Goal: Task Accomplishment & Management: Complete application form

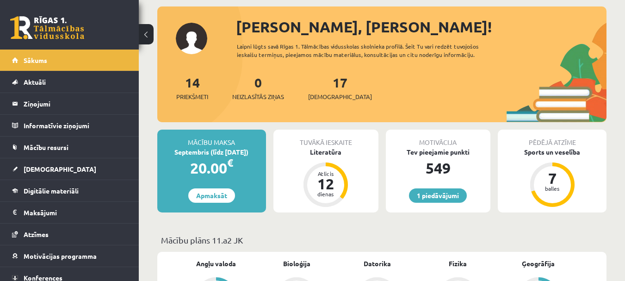
scroll to position [139, 0]
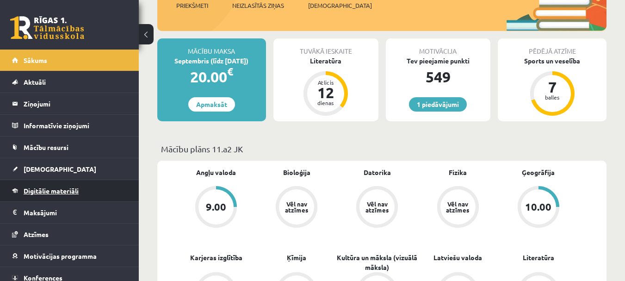
click at [55, 190] on span "Digitālie materiāli" at bounding box center [51, 190] width 55 height 8
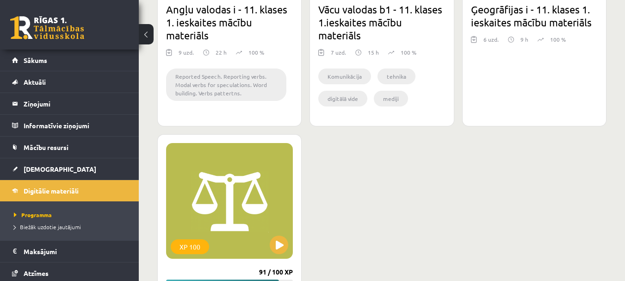
scroll to position [1790, 0]
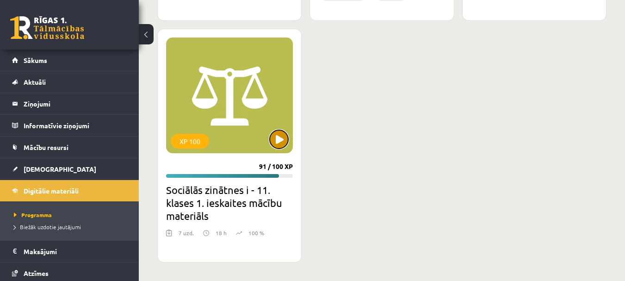
click at [277, 145] on button at bounding box center [279, 139] width 18 height 18
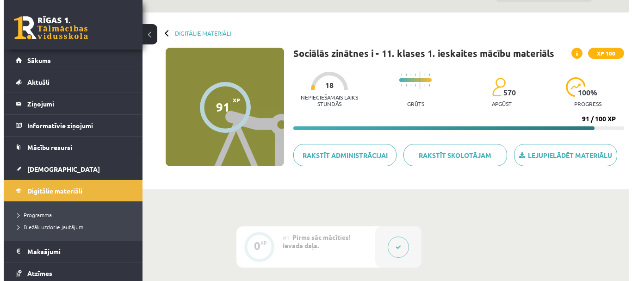
scroll to position [231, 0]
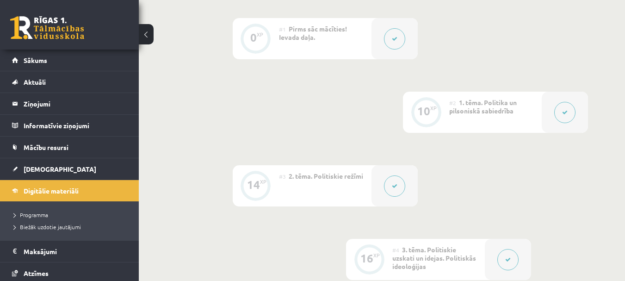
click at [560, 116] on button at bounding box center [564, 112] width 21 height 21
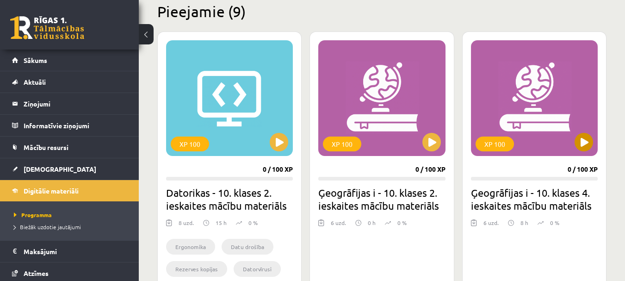
scroll to position [217, 0]
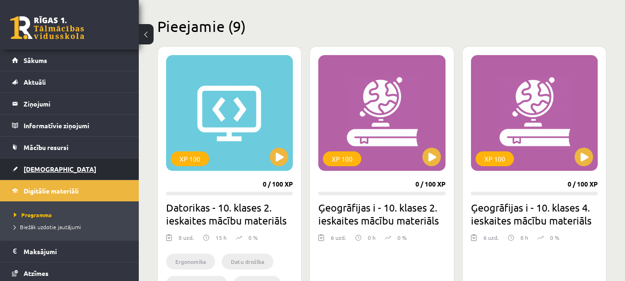
click at [46, 166] on span "[DEMOGRAPHIC_DATA]" at bounding box center [60, 169] width 73 height 8
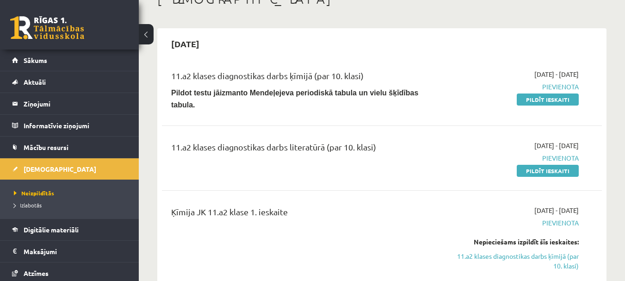
scroll to position [46, 0]
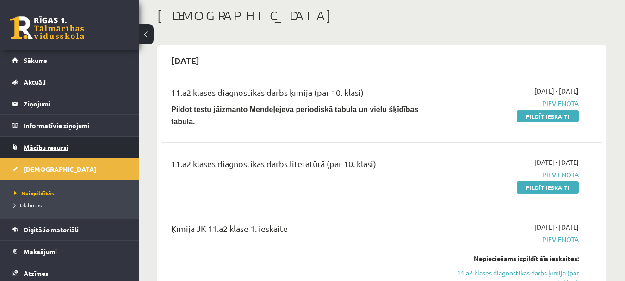
click at [49, 147] on span "Mācību resursi" at bounding box center [46, 147] width 45 height 8
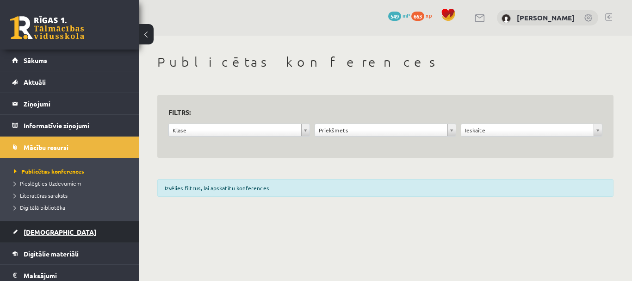
click at [64, 228] on link "[DEMOGRAPHIC_DATA]" at bounding box center [69, 231] width 115 height 21
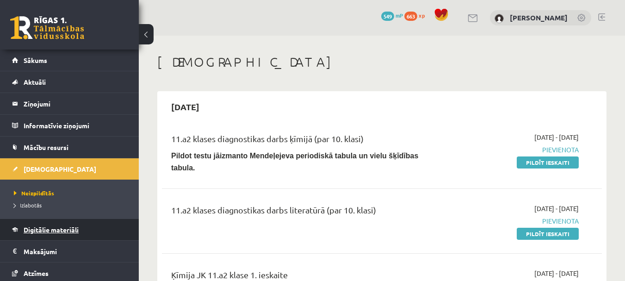
click at [68, 224] on link "Digitālie materiāli" at bounding box center [69, 229] width 115 height 21
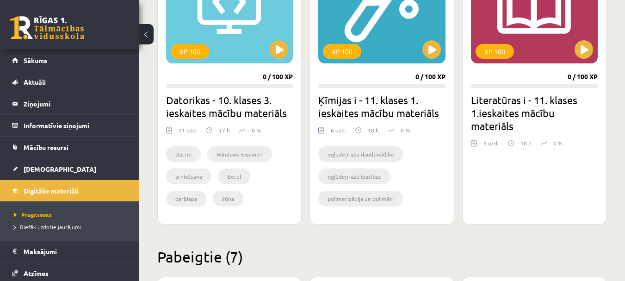
scroll to position [925, 0]
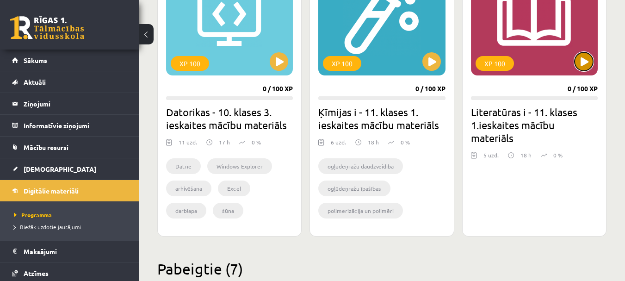
click at [581, 60] on button at bounding box center [583, 61] width 18 height 18
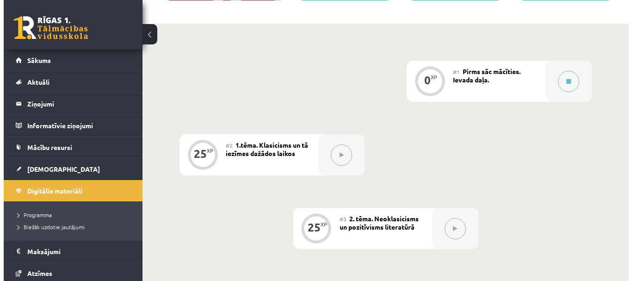
scroll to position [185, 0]
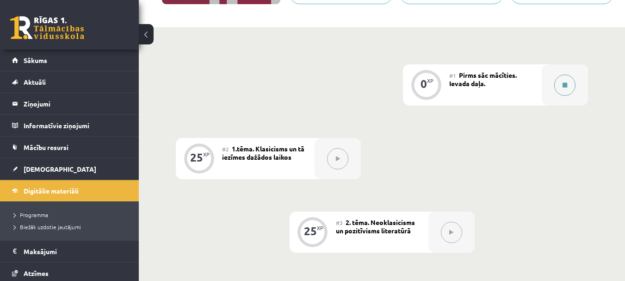
click at [568, 84] on button at bounding box center [564, 84] width 21 height 21
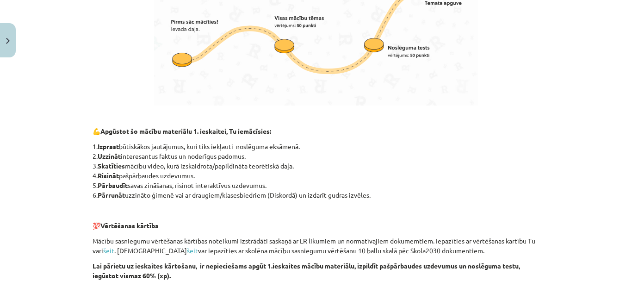
scroll to position [687, 0]
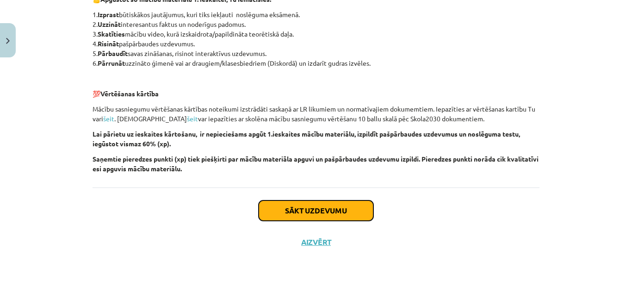
click at [327, 209] on button "Sākt uzdevumu" at bounding box center [315, 210] width 115 height 20
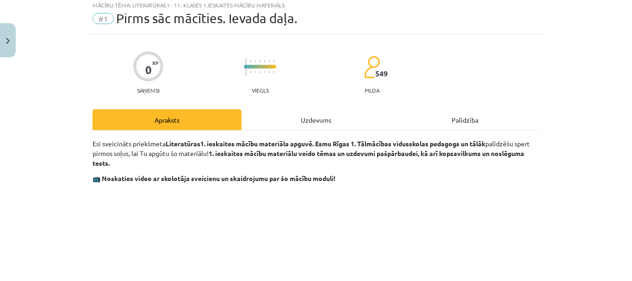
scroll to position [23, 0]
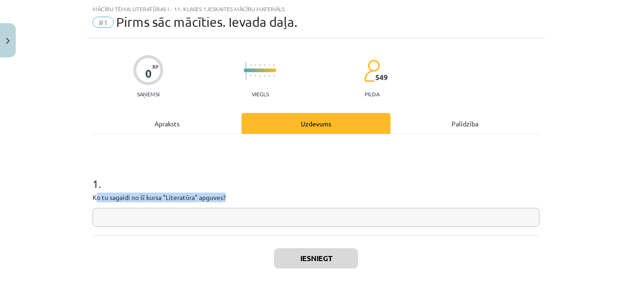
drag, startPoint x: 92, startPoint y: 196, endPoint x: 241, endPoint y: 202, distance: 149.0
click at [241, 202] on p "Ko tu sagaidi no šī kursa "Literatūra" apguves?" at bounding box center [315, 197] width 447 height 10
click at [231, 201] on p "Ko tu sagaidi no šī kursa "Literatūra" apguves?" at bounding box center [315, 197] width 447 height 10
click at [224, 198] on p "Ko tu sagaidi no šī kursa "Literatūra" apguves?" at bounding box center [315, 197] width 447 height 10
drag, startPoint x: 90, startPoint y: 196, endPoint x: 259, endPoint y: 200, distance: 169.8
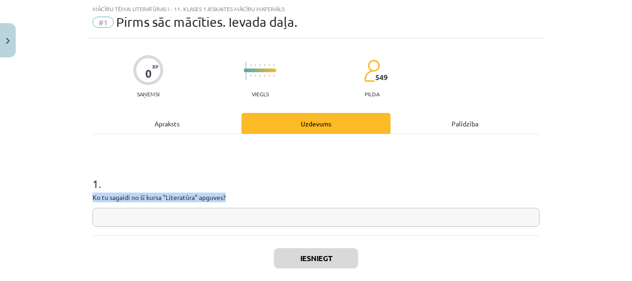
click at [259, 200] on p "Ko tu sagaidi no šī kursa "Literatūra" apguves?" at bounding box center [315, 197] width 447 height 10
copy p "Ko tu sagaidi no šī kursa "Literatūra" apguves?"
paste input "**********"
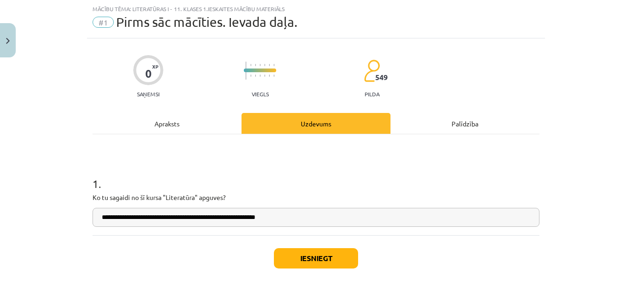
type input "**********"
click at [326, 262] on button "Iesniegt" at bounding box center [316, 258] width 84 height 20
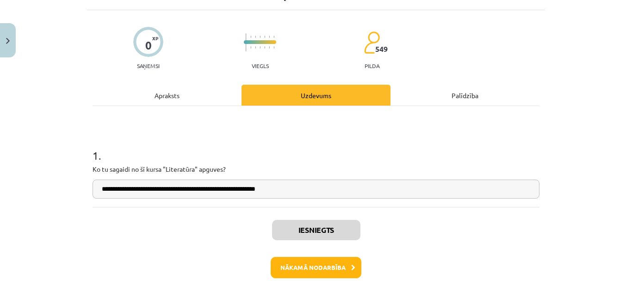
scroll to position [100, 0]
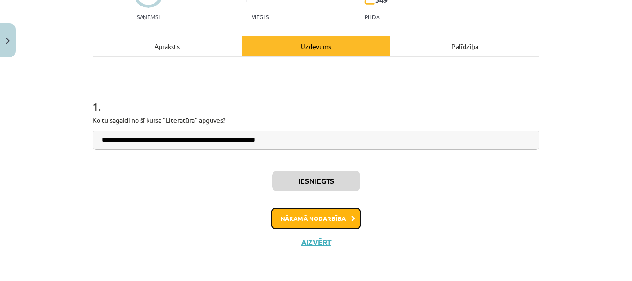
click at [323, 222] on button "Nākamā nodarbība" at bounding box center [316, 218] width 91 height 21
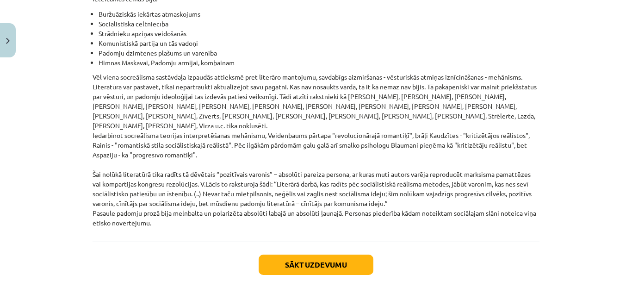
scroll to position [2179, 0]
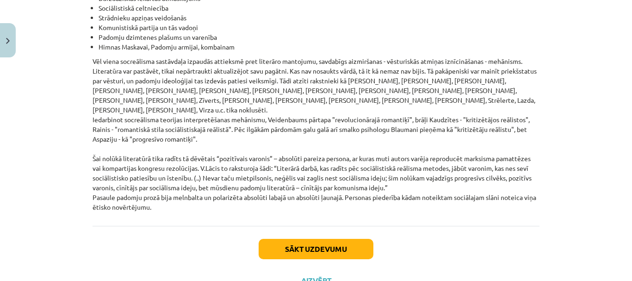
drag, startPoint x: 91, startPoint y: 98, endPoint x: 187, endPoint y: 171, distance: 120.2
copy div "Jēdzieni: Apgaismība - uzskatu virziens, kura pārstāvji iestājas par tālaika sa…"
click at [330, 239] on button "Sākt uzdevumu" at bounding box center [315, 249] width 115 height 20
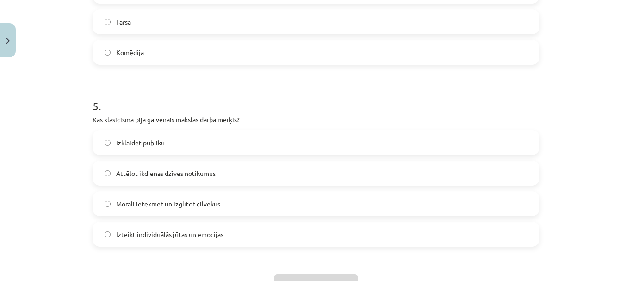
scroll to position [901, 0]
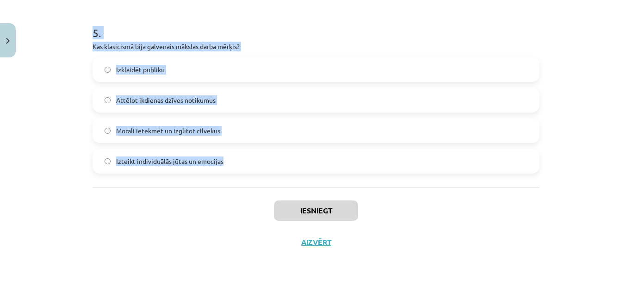
drag, startPoint x: 91, startPoint y: 196, endPoint x: 237, endPoint y: 155, distance: 151.6
copy form "Kura iezīme raksturo literatūru padomju sociālistiskajā reālismā? Cilvēka jūtu …"
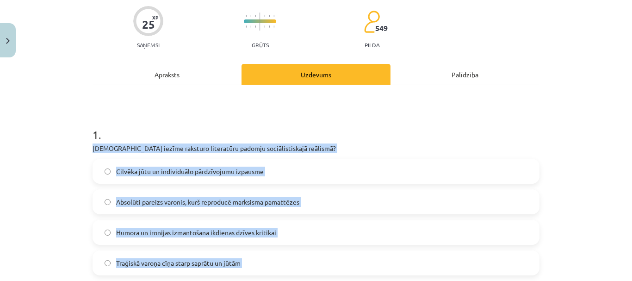
scroll to position [68, 0]
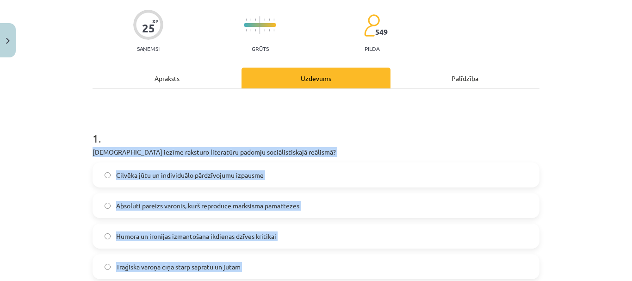
click at [336, 153] on p "Kura iezīme raksturo literatūru padomju sociālistiskajā reālismā?" at bounding box center [315, 152] width 447 height 10
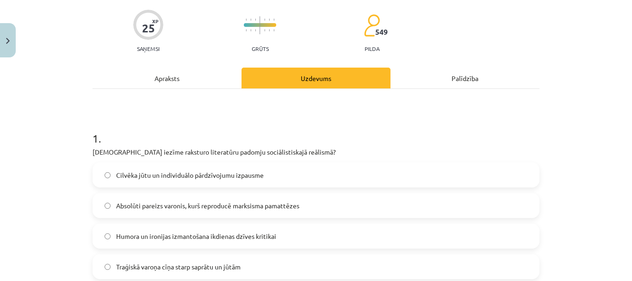
drag, startPoint x: 286, startPoint y: 205, endPoint x: 278, endPoint y: 206, distance: 8.4
click at [286, 205] on span "Absolūti pareizs varonis, kurš reproducē marksisma pamattēzes" at bounding box center [207, 206] width 183 height 10
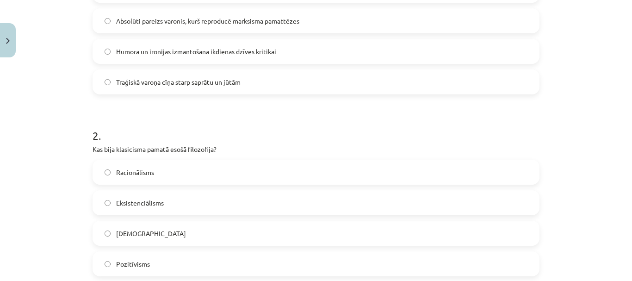
scroll to position [253, 0]
drag, startPoint x: 201, startPoint y: 178, endPoint x: 203, endPoint y: 168, distance: 10.3
click at [202, 178] on label "Racionālisms" at bounding box center [315, 171] width 445 height 23
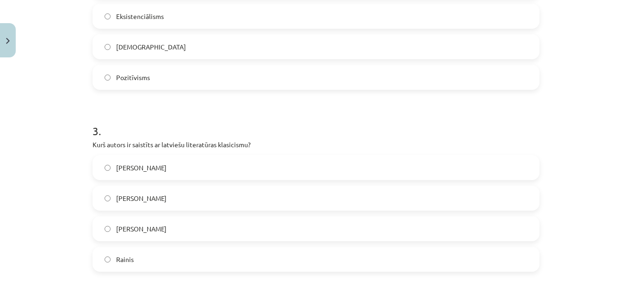
scroll to position [485, 0]
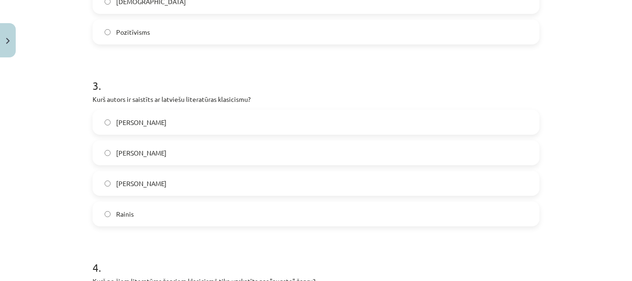
click at [185, 192] on label "Kristofers Fīrekers" at bounding box center [315, 183] width 445 height 23
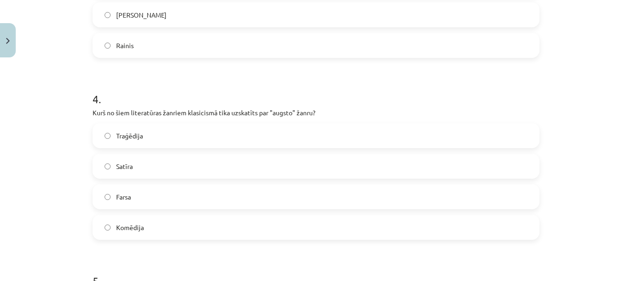
scroll to position [670, 0]
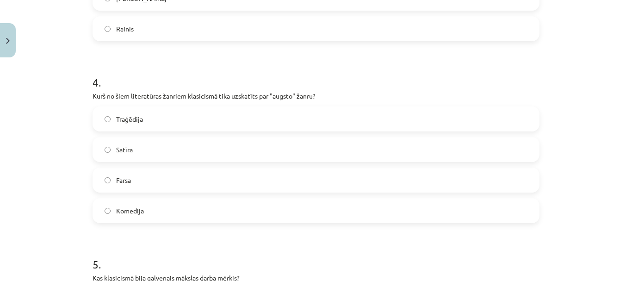
click at [168, 117] on label "Traģēdija" at bounding box center [315, 118] width 445 height 23
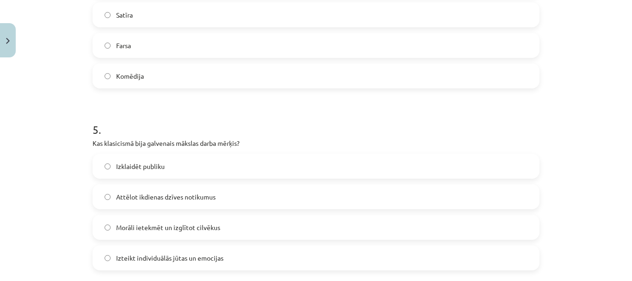
scroll to position [855, 0]
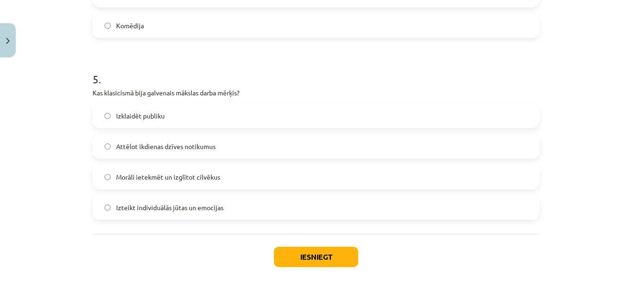
click at [218, 180] on label "Morāli ietekmēt un izglītot cilvēkus" at bounding box center [315, 176] width 445 height 23
drag, startPoint x: 326, startPoint y: 257, endPoint x: 327, endPoint y: 265, distance: 8.9
click at [327, 265] on button "Iesniegt" at bounding box center [316, 256] width 84 height 20
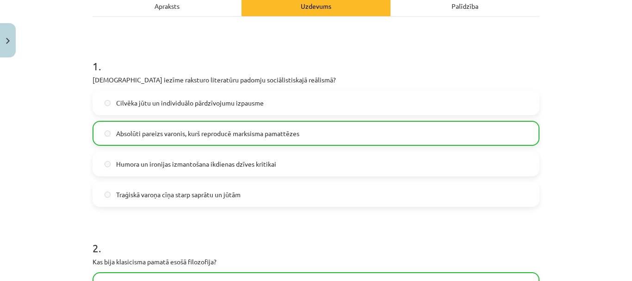
scroll to position [0, 0]
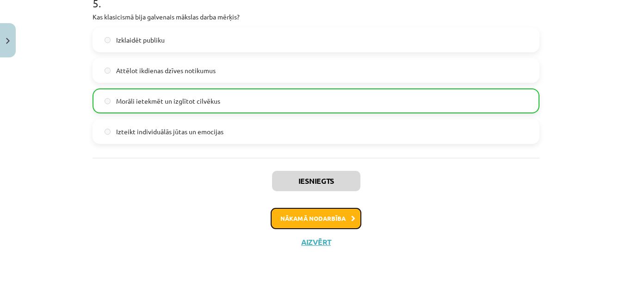
click at [325, 225] on button "Nākamā nodarbība" at bounding box center [316, 218] width 91 height 21
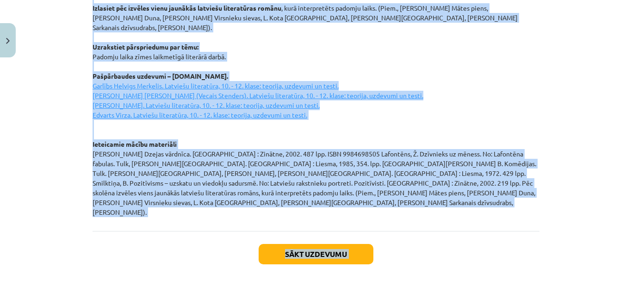
scroll to position [1323, 0]
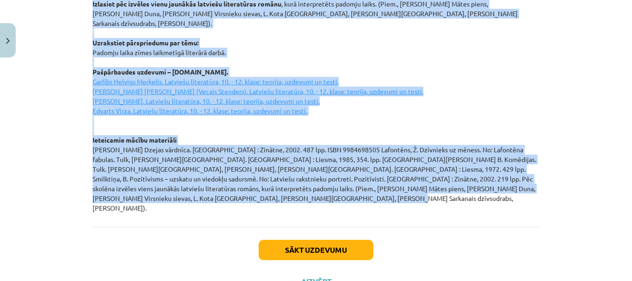
drag, startPoint x: 89, startPoint y: 63, endPoint x: 385, endPoint y: 167, distance: 313.6
copy div "Tā bija mākslinieciska kustība, kas radās XVIII gadsimtā, iedvesmojoties no rom…"
click at [348, 240] on button "Sākt uzdevumu" at bounding box center [315, 250] width 115 height 20
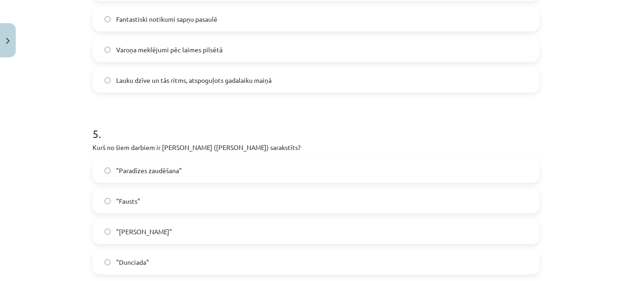
scroll to position [901, 0]
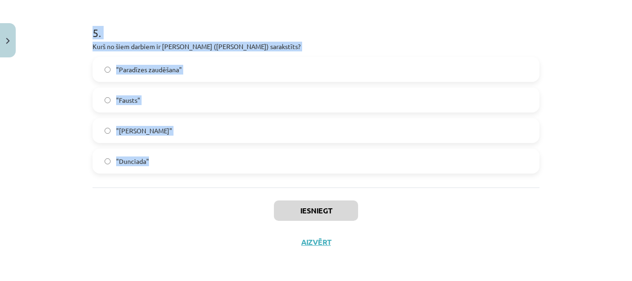
drag, startPoint x: 88, startPoint y: 197, endPoint x: 154, endPoint y: 165, distance: 73.6
copy form "Kādas ir neoklasicisma literatūras galvenās iezīmes? Didaktiskums un moralizējo…"
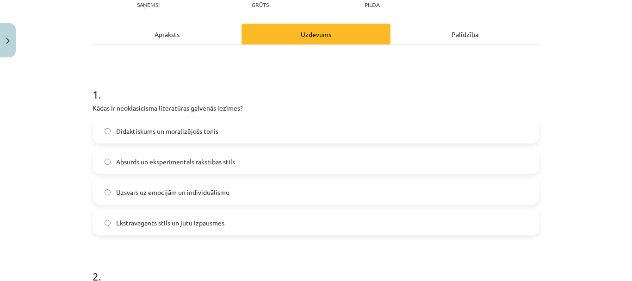
scroll to position [115, 0]
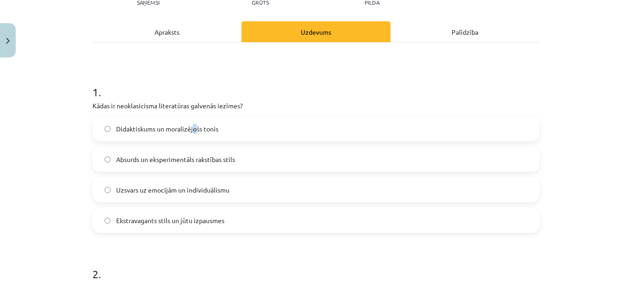
drag, startPoint x: 192, startPoint y: 127, endPoint x: 177, endPoint y: 134, distance: 16.8
click at [183, 140] on label "Didaktiskums un moralizējošs tonis" at bounding box center [315, 128] width 445 height 23
click at [182, 128] on span "Didaktiskums un moralizējošs tonis" at bounding box center [167, 129] width 102 height 10
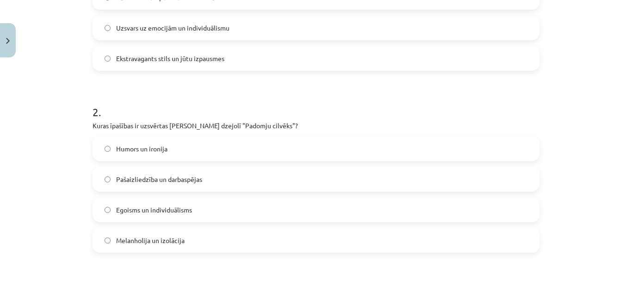
scroll to position [300, 0]
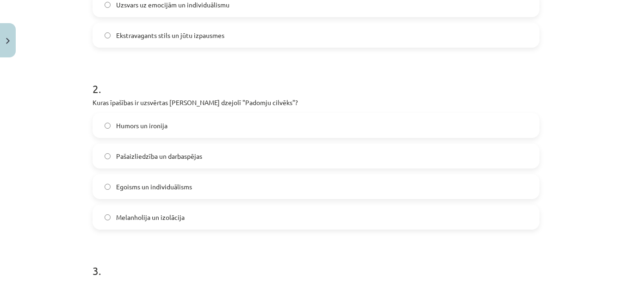
click at [205, 151] on label "Pašaizliedzība un darbaspējas" at bounding box center [315, 155] width 445 height 23
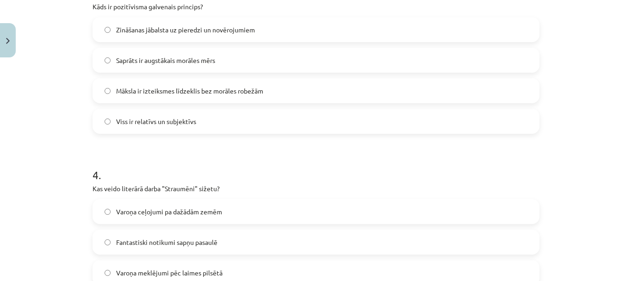
scroll to position [531, 0]
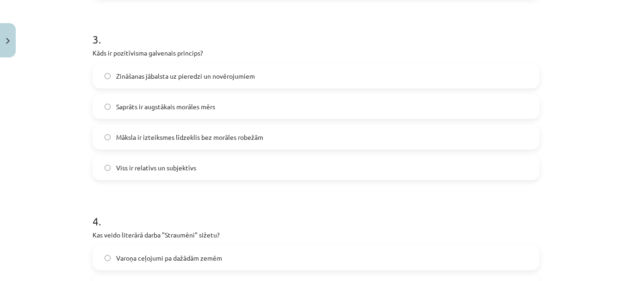
click at [163, 76] on span "Zināšanas jābalsta uz pieredzi un novērojumiem" at bounding box center [185, 76] width 139 height 10
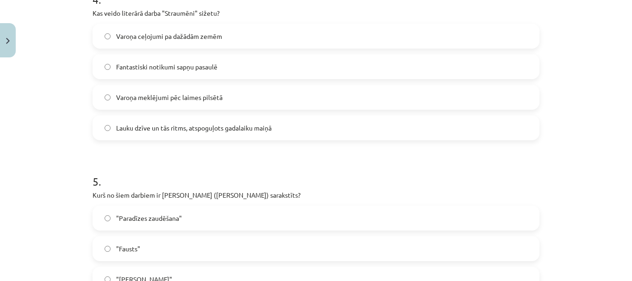
scroll to position [762, 0]
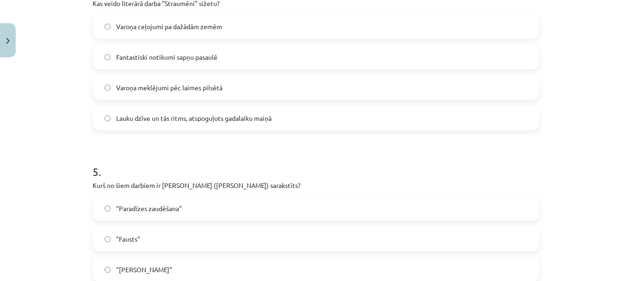
click at [184, 118] on span "Lauku dzīve un tās ritms, atspoguļots gadalaiku maiņā" at bounding box center [193, 118] width 155 height 10
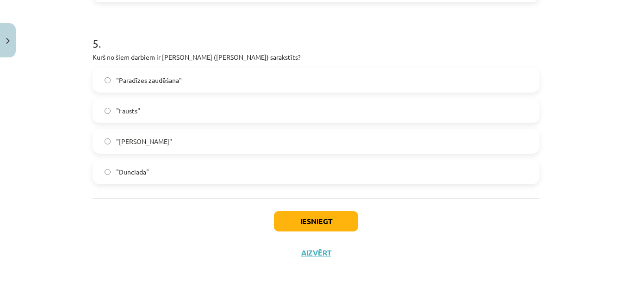
scroll to position [901, 0]
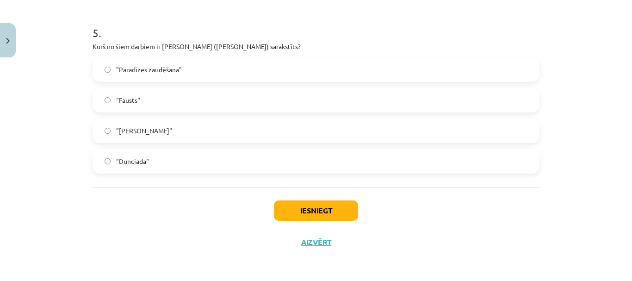
click at [181, 157] on label ""Dunciada"" at bounding box center [315, 160] width 445 height 23
click at [309, 211] on button "Iesniegt" at bounding box center [316, 210] width 84 height 20
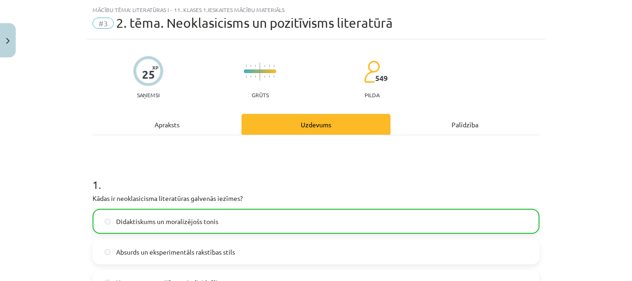
scroll to position [0, 0]
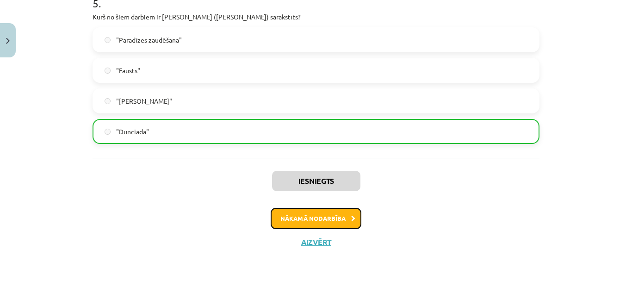
click at [345, 218] on button "Nākamā nodarbība" at bounding box center [316, 218] width 91 height 21
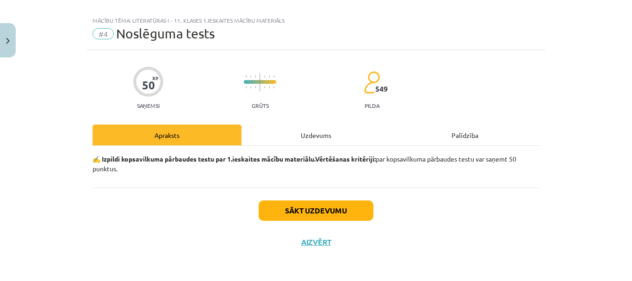
scroll to position [12, 0]
click at [333, 204] on button "Sākt uzdevumu" at bounding box center [315, 210] width 115 height 20
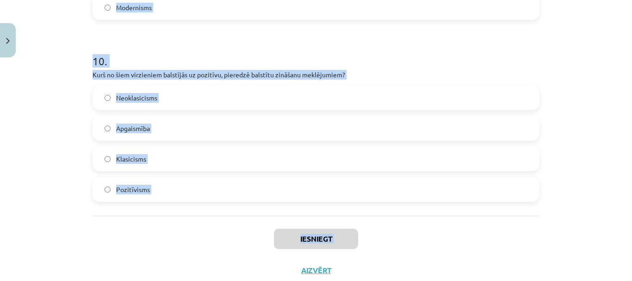
scroll to position [1809, 0]
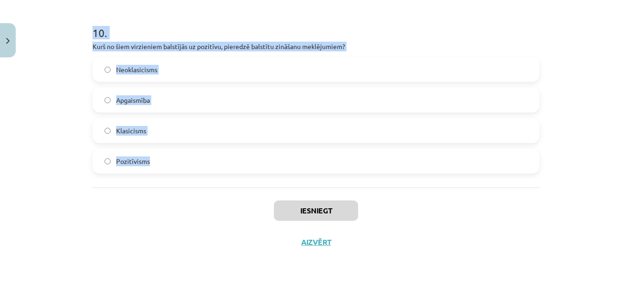
drag, startPoint x: 88, startPoint y: 112, endPoint x: 166, endPoint y: 155, distance: 89.0
copy form "Kas klasicismā bija svarīgs literatūras un mākslas darba struktūras elements? B…"
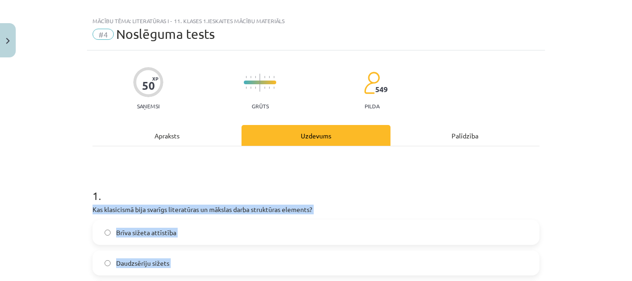
scroll to position [6, 0]
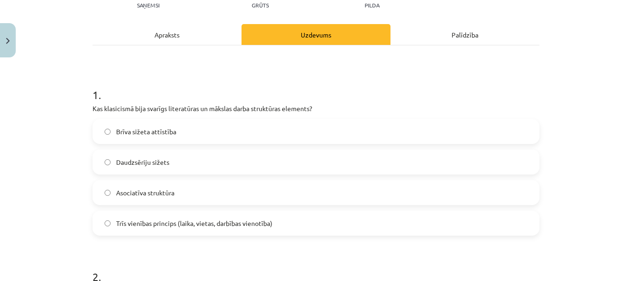
scroll to position [139, 0]
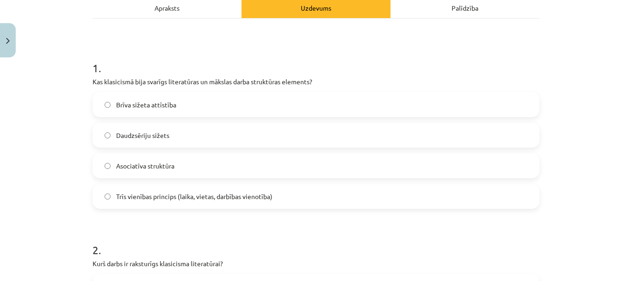
click at [161, 195] on span "Trīs vienības princips (laika, vietas, darbības vienotība)" at bounding box center [194, 196] width 156 height 10
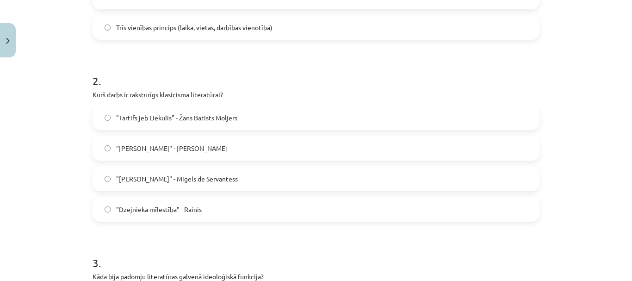
scroll to position [324, 0]
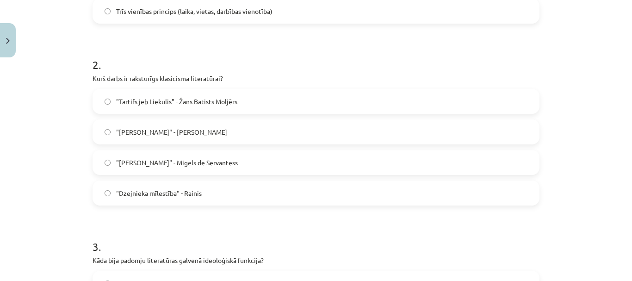
click at [175, 97] on span ""Tartifs jeb Liekulis" - Žans Batists Moljērs" at bounding box center [176, 102] width 121 height 10
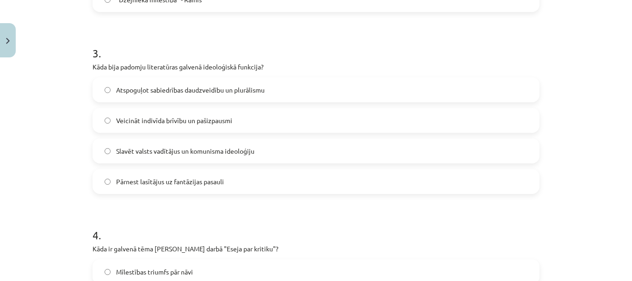
scroll to position [555, 0]
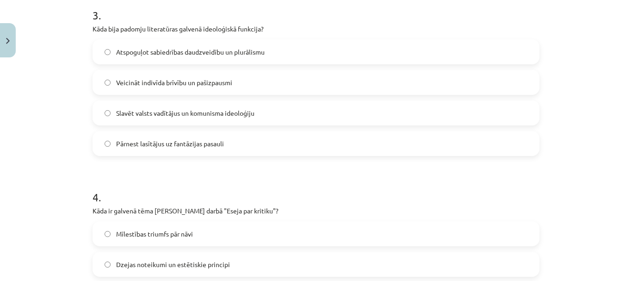
click at [183, 109] on span "Slavēt valsts vadītājus un komunisma ideoloģiju" at bounding box center [185, 113] width 138 height 10
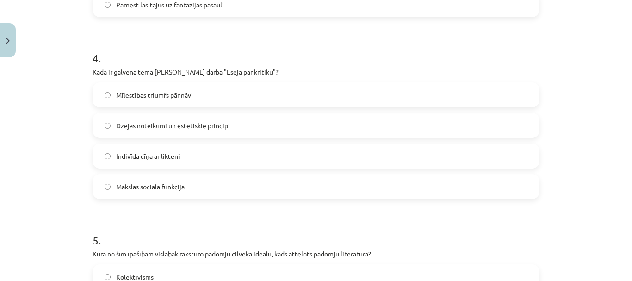
click at [202, 128] on span "Dzejas noteikumi un estētiskie principi" at bounding box center [173, 126] width 114 height 10
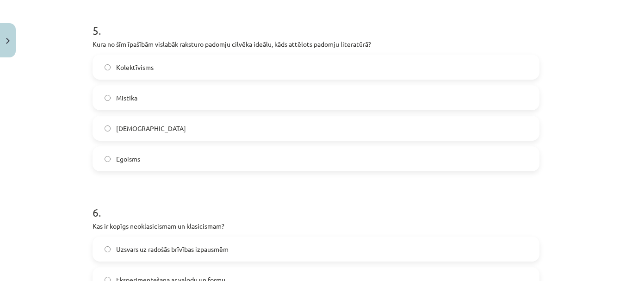
scroll to position [925, 0]
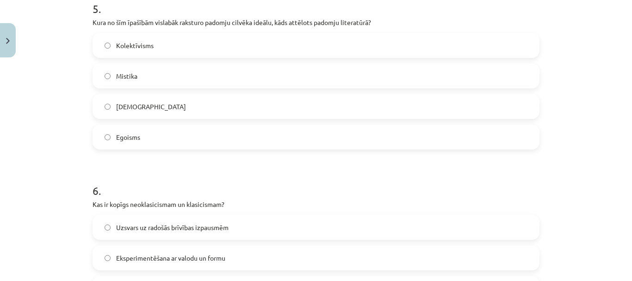
click at [176, 43] on label "Kolektīvisms" at bounding box center [315, 45] width 445 height 23
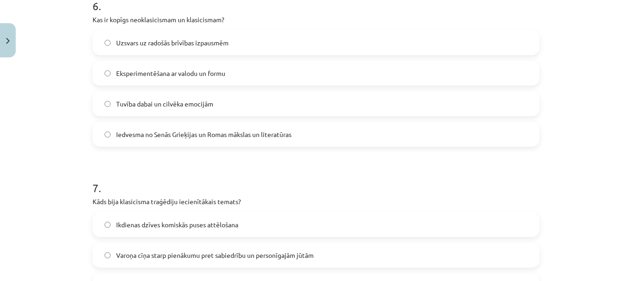
scroll to position [1110, 0]
click at [172, 136] on span "Iedvesma no Senās Grieķijas un Romas mākslas un literatūras" at bounding box center [203, 134] width 175 height 10
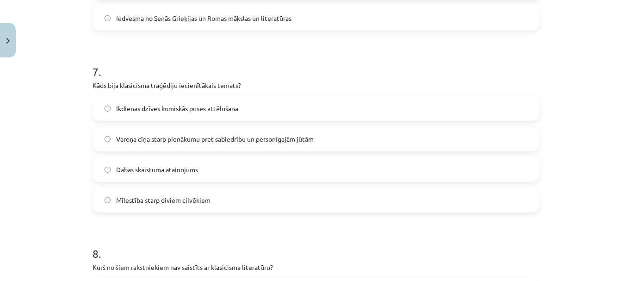
scroll to position [1249, 0]
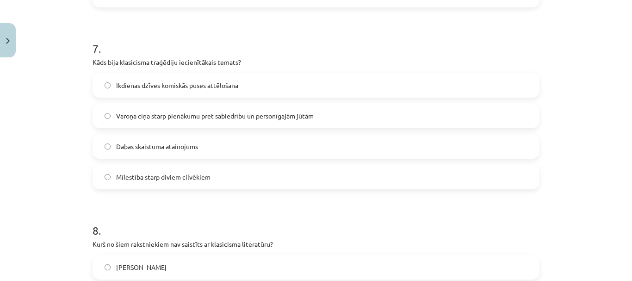
click at [183, 117] on span "Varoņa cīņa starp pienākumu pret sabiedrību un personīgajām jūtām" at bounding box center [214, 116] width 197 height 10
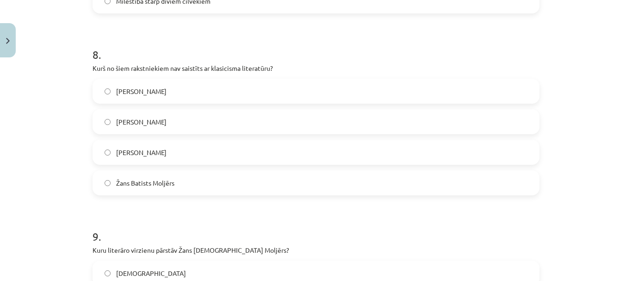
scroll to position [1434, 0]
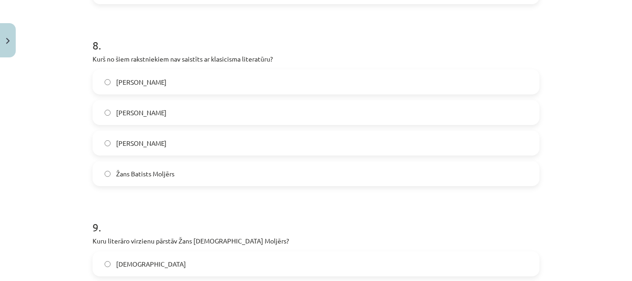
click at [155, 132] on label "[PERSON_NAME]" at bounding box center [315, 142] width 445 height 23
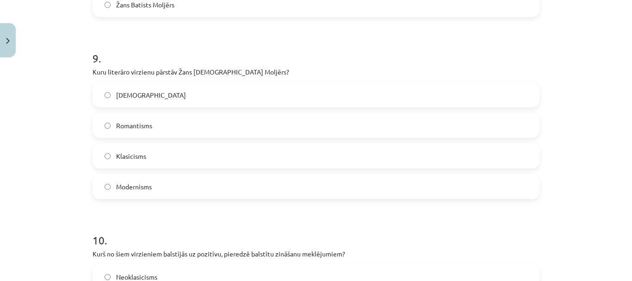
scroll to position [1619, 0]
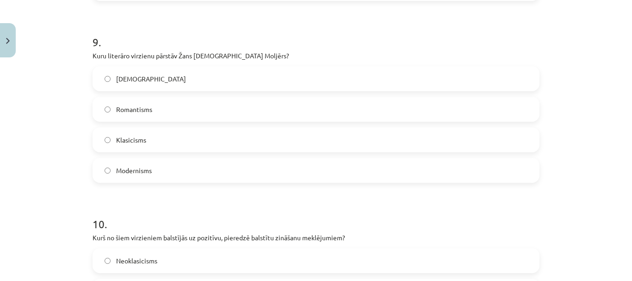
click at [154, 136] on label "Klasicisms" at bounding box center [315, 139] width 445 height 23
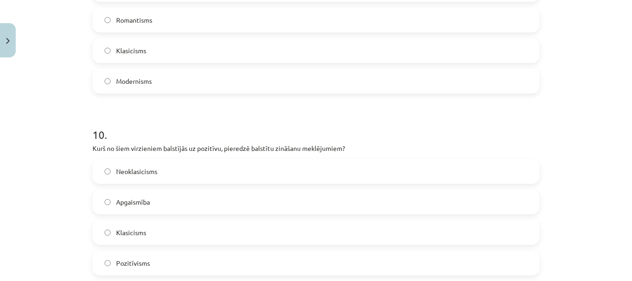
scroll to position [1803, 0]
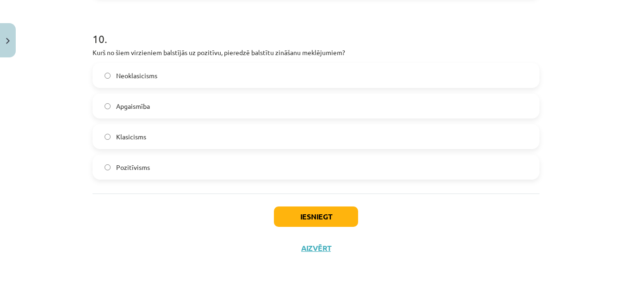
click at [192, 173] on label "Pozitīvisms" at bounding box center [315, 166] width 445 height 23
click at [300, 220] on button "Iesniegt" at bounding box center [316, 216] width 84 height 20
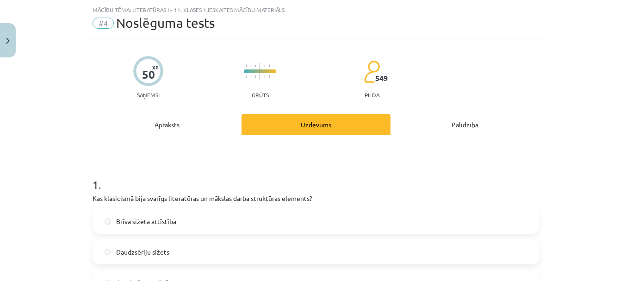
scroll to position [0, 0]
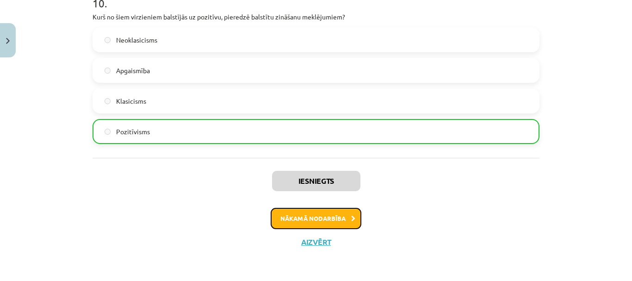
click at [335, 218] on button "Nākamā nodarbība" at bounding box center [316, 218] width 91 height 21
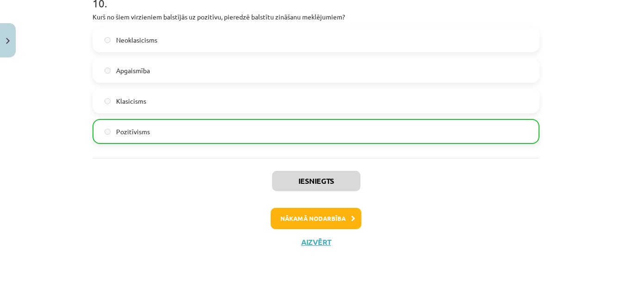
scroll to position [2, 0]
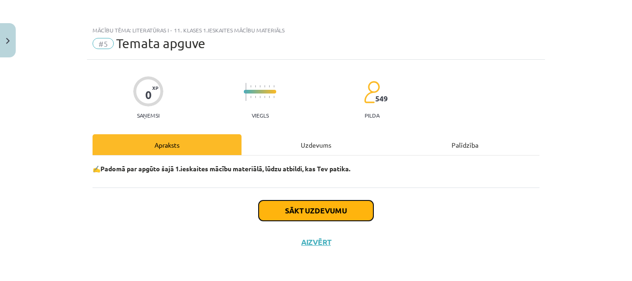
click at [321, 215] on button "Sākt uzdevumu" at bounding box center [315, 210] width 115 height 20
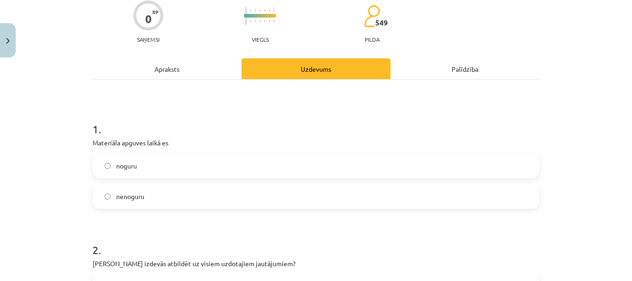
scroll to position [94, 0]
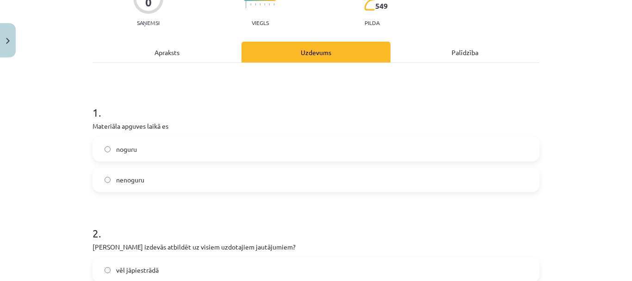
click at [235, 190] on label "nenoguru" at bounding box center [315, 179] width 445 height 23
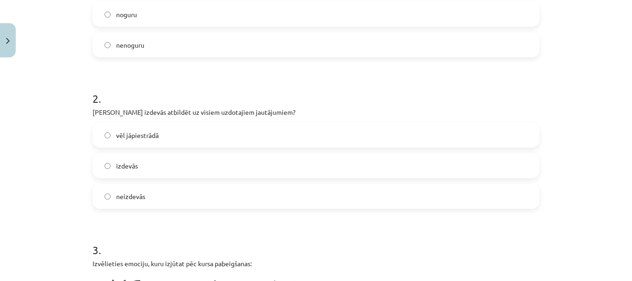
scroll to position [233, 0]
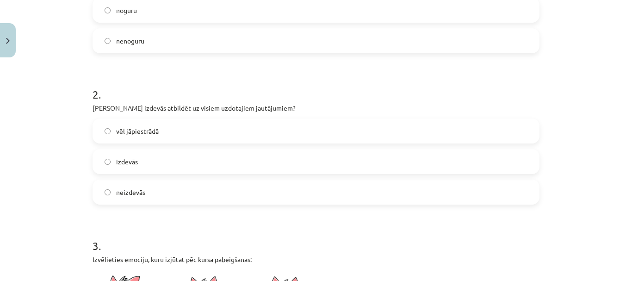
drag, startPoint x: 158, startPoint y: 162, endPoint x: 154, endPoint y: 160, distance: 5.0
click at [158, 162] on label "izdevās" at bounding box center [315, 161] width 445 height 23
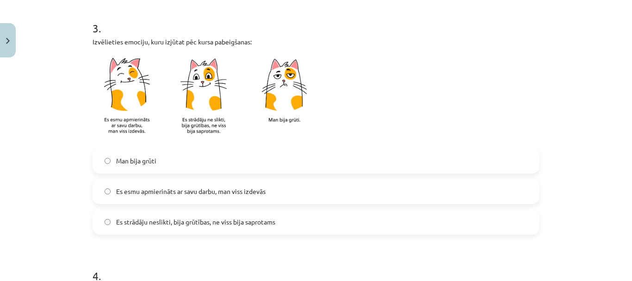
scroll to position [464, 0]
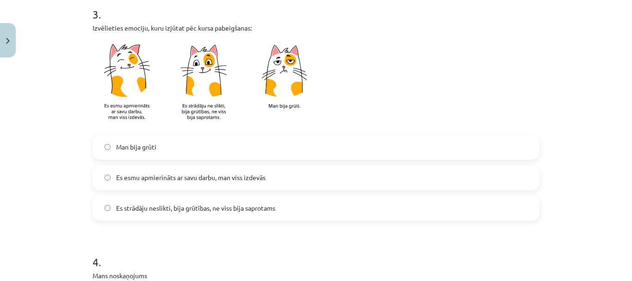
click at [182, 174] on span "Es esmu apmierināts ar savu darbu, man viss izdevās" at bounding box center [190, 177] width 149 height 10
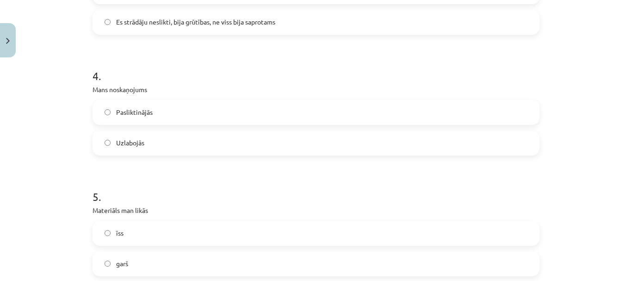
scroll to position [695, 0]
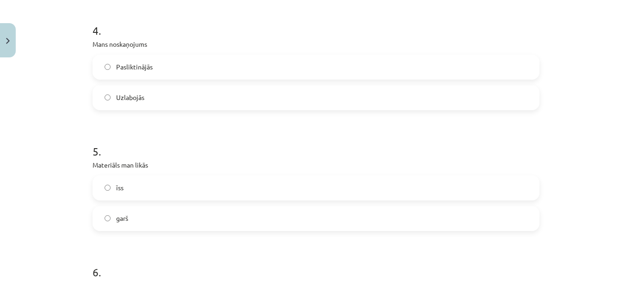
click at [162, 106] on label "Uzlabojās" at bounding box center [315, 97] width 445 height 23
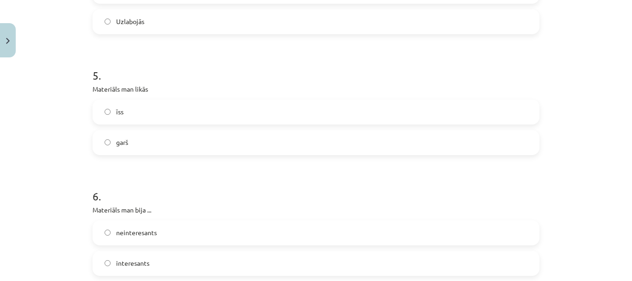
scroll to position [788, 0]
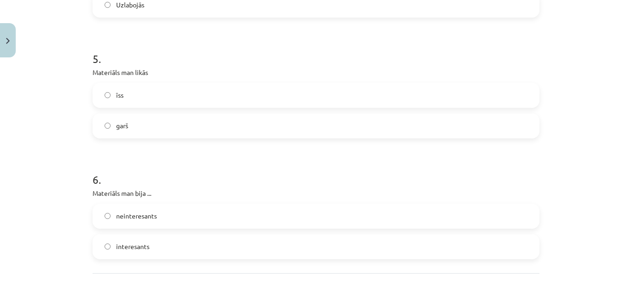
click at [155, 131] on label "garš" at bounding box center [315, 125] width 445 height 23
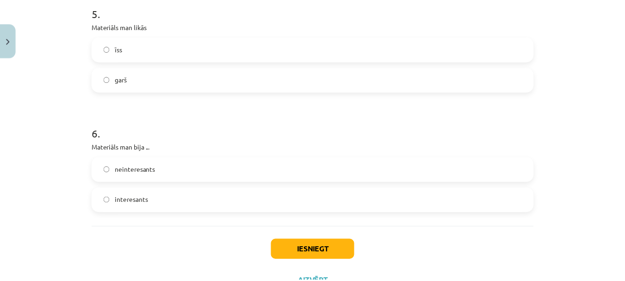
scroll to position [874, 0]
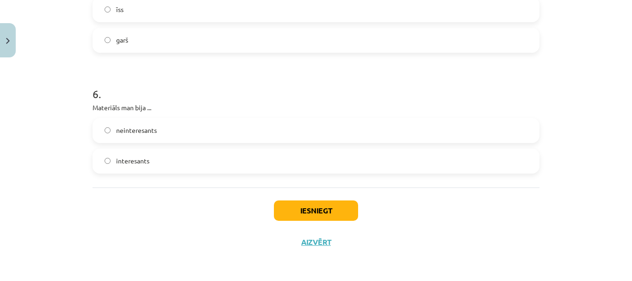
drag, startPoint x: 160, startPoint y: 157, endPoint x: 152, endPoint y: 156, distance: 7.9
click at [159, 156] on label "interesants" at bounding box center [315, 160] width 445 height 23
click at [280, 207] on button "Iesniegt" at bounding box center [316, 210] width 84 height 20
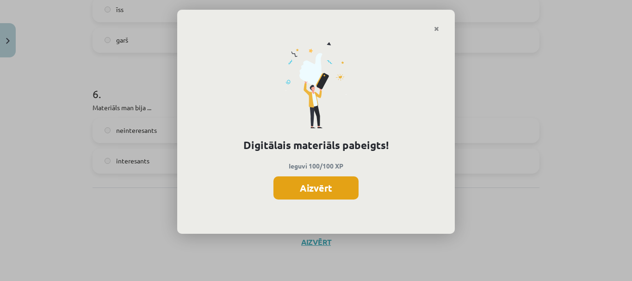
click at [330, 185] on button "Aizvērt" at bounding box center [315, 187] width 85 height 23
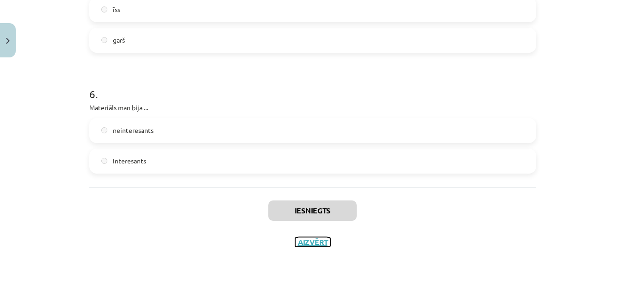
click at [305, 241] on button "Aizvērt" at bounding box center [312, 241] width 35 height 9
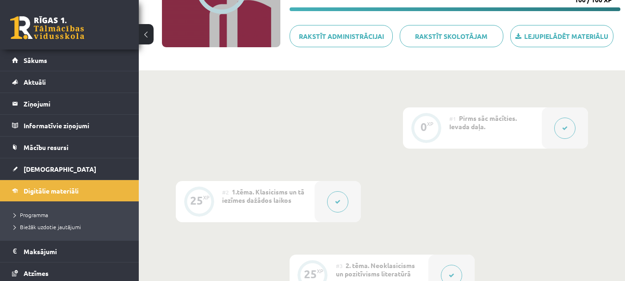
scroll to position [0, 0]
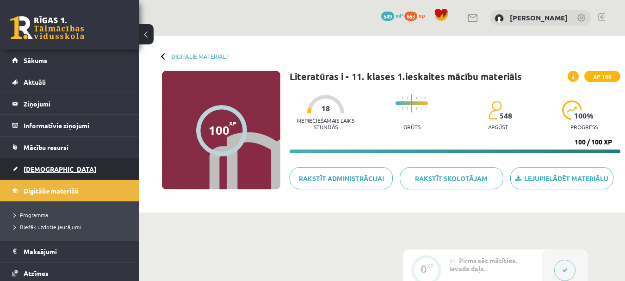
click at [48, 170] on span "[DEMOGRAPHIC_DATA]" at bounding box center [60, 169] width 73 height 8
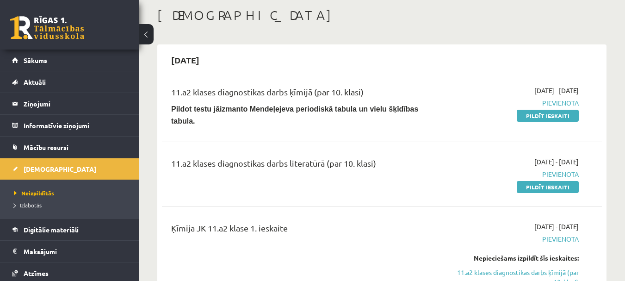
scroll to position [46, 0]
click at [538, 181] on link "Pildīt ieskaiti" at bounding box center [548, 187] width 62 height 12
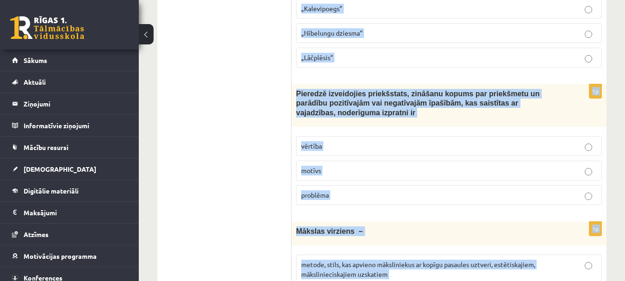
scroll to position [3640, 0]
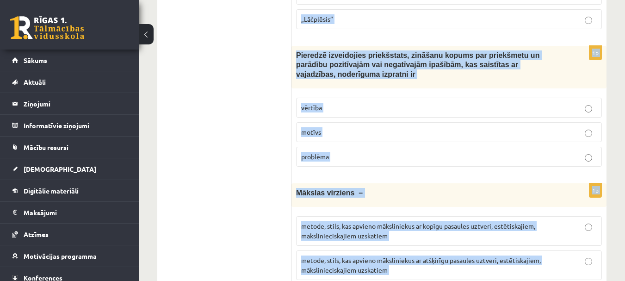
drag, startPoint x: 295, startPoint y: 90, endPoint x: 439, endPoint y: 283, distance: 240.6
copy form "Makrokosmoss ir pasaule, Visums zvaigznes, mēness planetārā sistēma 1p Attēlā r…"
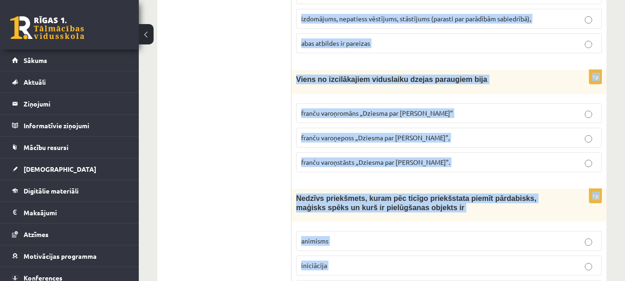
scroll to position [0, 0]
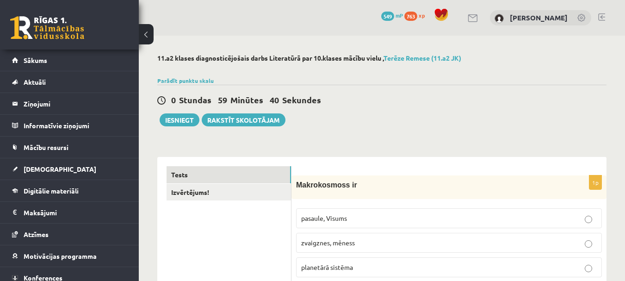
click at [449, 228] on label "pasaule, Visums" at bounding box center [449, 218] width 306 height 20
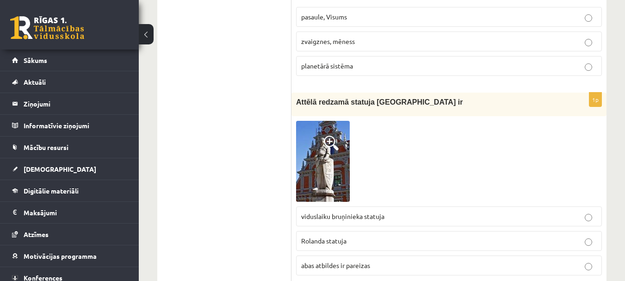
scroll to position [185, 0]
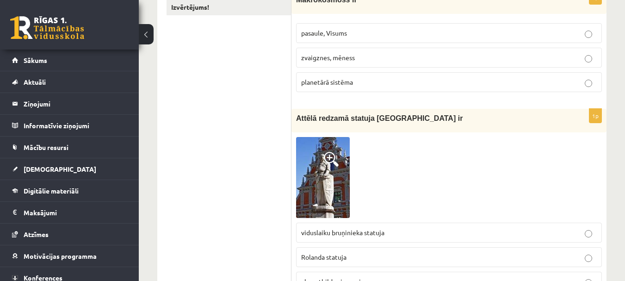
click at [326, 158] on span at bounding box center [331, 159] width 15 height 15
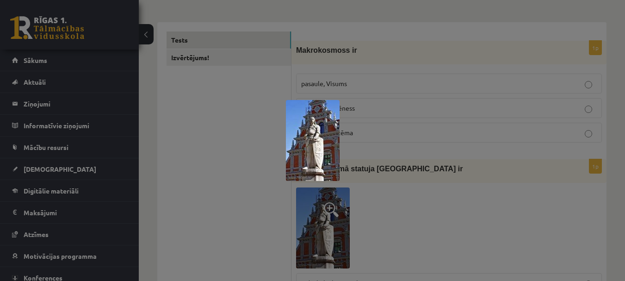
scroll to position [46, 0]
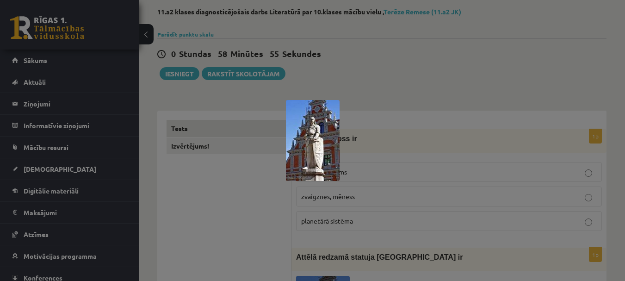
click at [255, 226] on div at bounding box center [312, 140] width 625 height 281
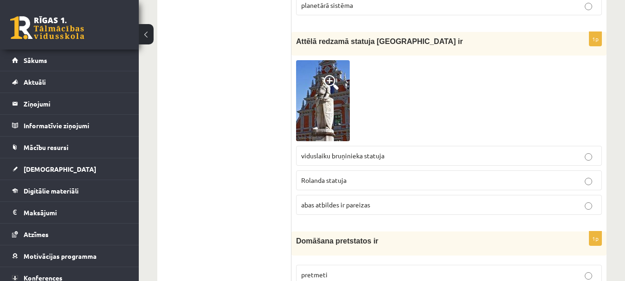
scroll to position [277, 0]
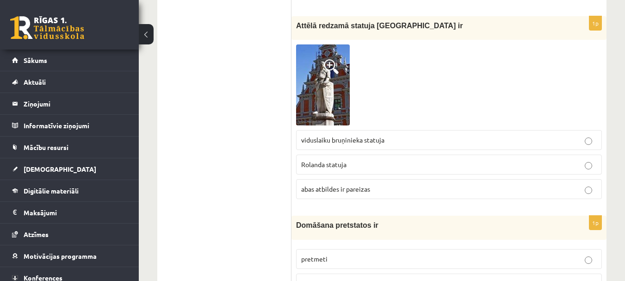
click at [362, 163] on p "Rolanda statuja" at bounding box center [448, 165] width 295 height 10
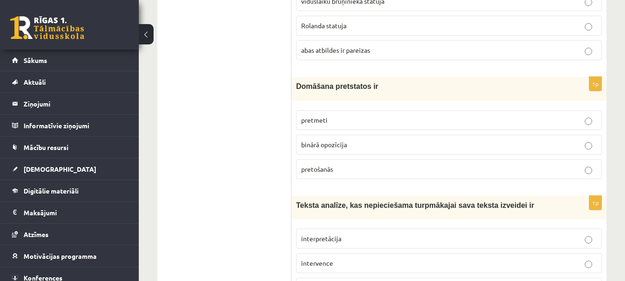
click at [358, 149] on p "binārā opozīcija" at bounding box center [448, 145] width 295 height 10
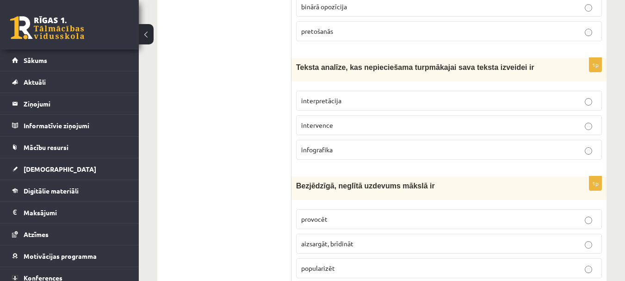
scroll to position [555, 0]
click at [332, 101] on span "interpretācija" at bounding box center [321, 99] width 40 height 8
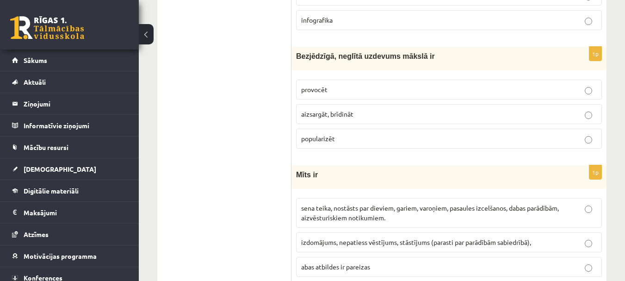
scroll to position [694, 0]
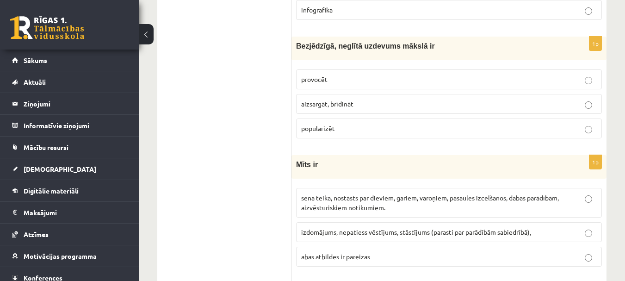
click at [371, 80] on p "provocēt" at bounding box center [448, 79] width 295 height 10
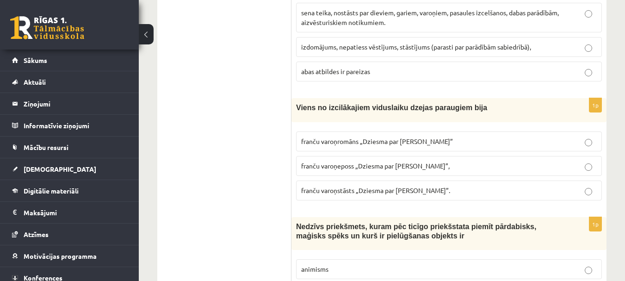
scroll to position [832, 0]
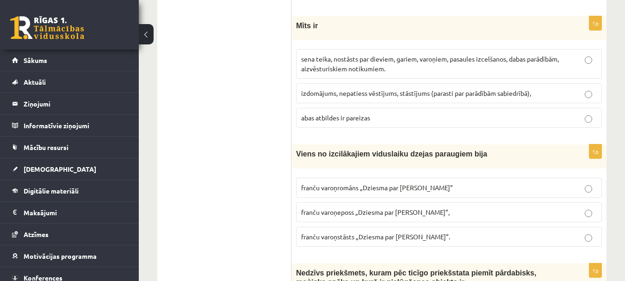
click at [335, 68] on span "sena teika, nostāsts par dieviem, gariem, varoņiem, pasaules izcelšanos, dabas …" at bounding box center [430, 64] width 258 height 18
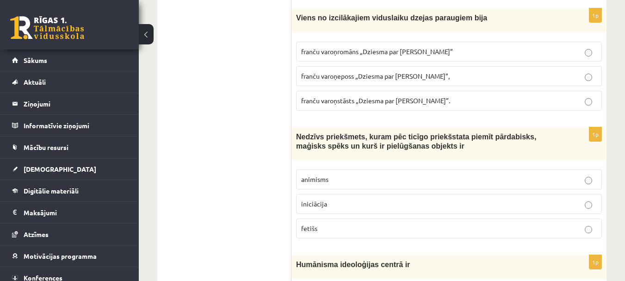
scroll to position [971, 0]
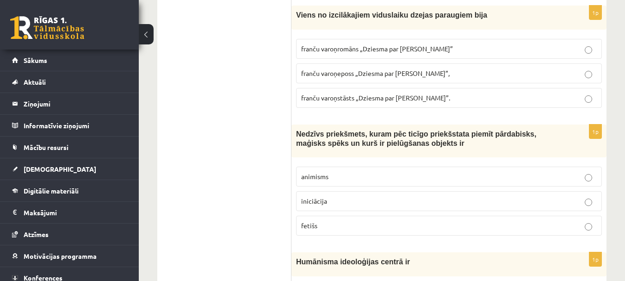
click at [358, 71] on span "franču varoņeposs „Dziesma par Rolandu”," at bounding box center [375, 73] width 148 height 8
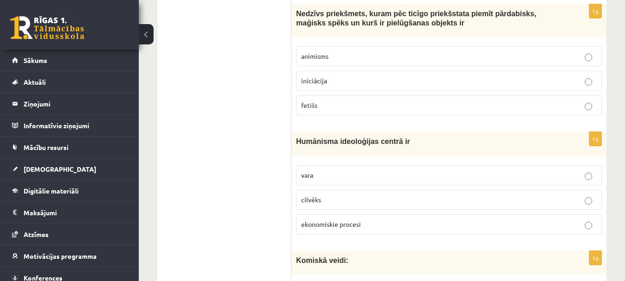
scroll to position [1064, 0]
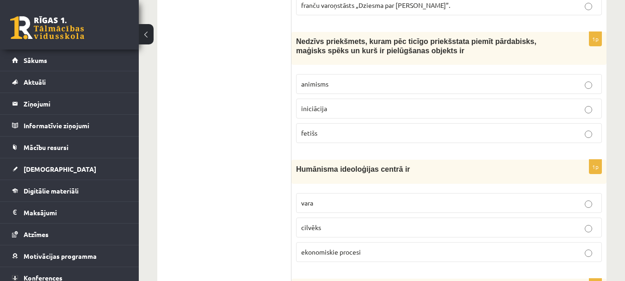
click at [345, 135] on p "fetišs" at bounding box center [448, 133] width 295 height 10
click at [335, 228] on p "cilvēks" at bounding box center [448, 227] width 295 height 10
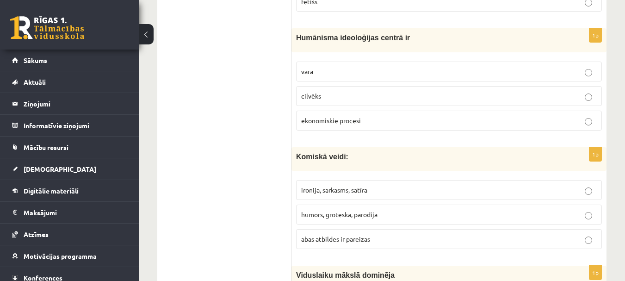
scroll to position [1249, 0]
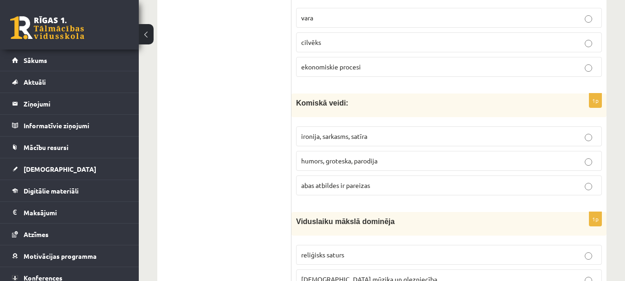
click at [389, 186] on p "abas atbildes ir pareizas" at bounding box center [448, 185] width 295 height 10
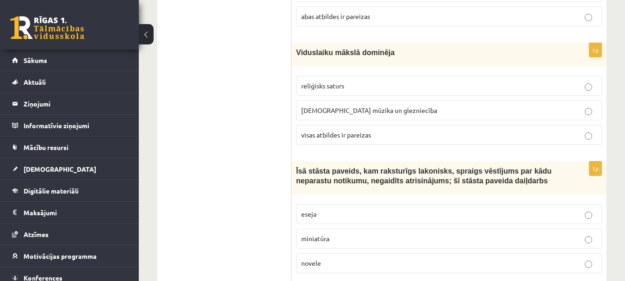
scroll to position [1434, 0]
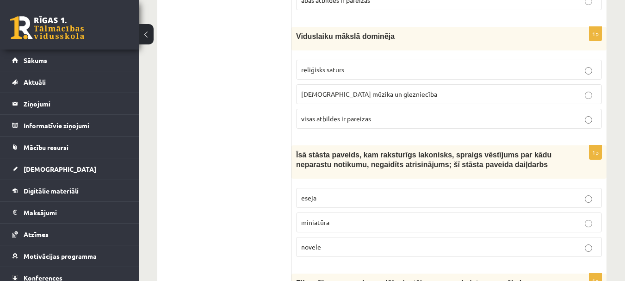
click at [366, 244] on p "novele" at bounding box center [448, 247] width 295 height 10
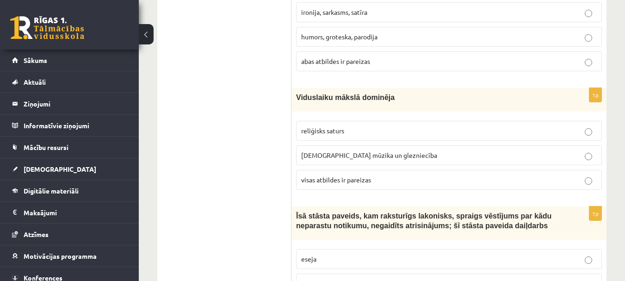
scroll to position [1387, 0]
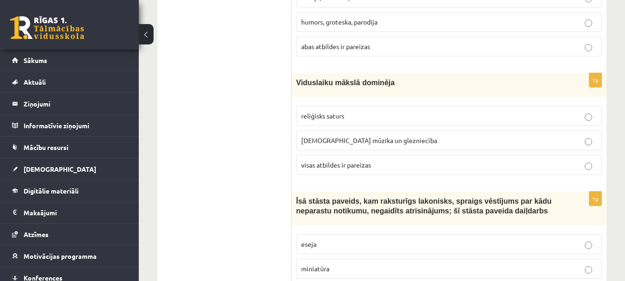
click at [387, 172] on label "visas atbildes ir pareizas" at bounding box center [449, 165] width 306 height 20
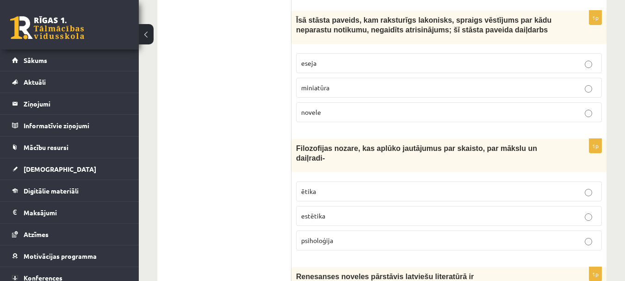
scroll to position [1572, 0]
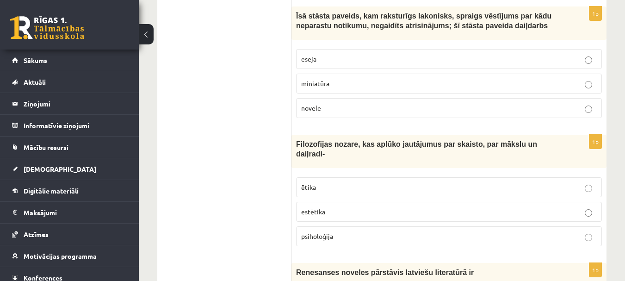
click at [365, 207] on p "estētika" at bounding box center [448, 212] width 295 height 10
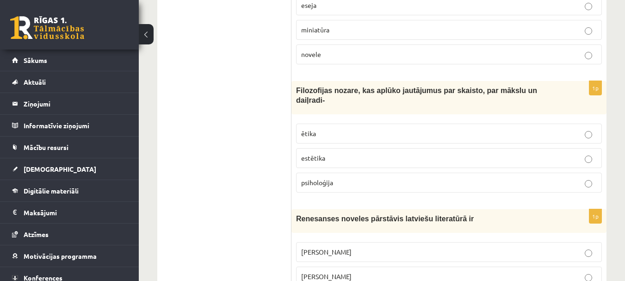
scroll to position [1711, 0]
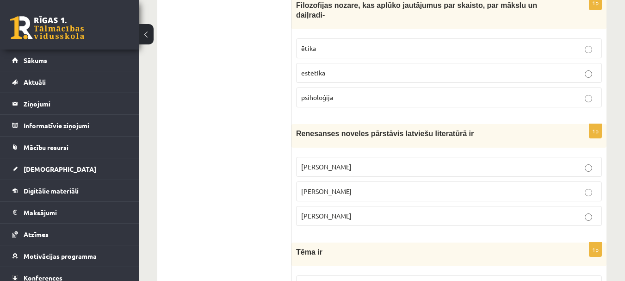
click at [352, 211] on p "Jānis Ezeriņš" at bounding box center [448, 216] width 295 height 10
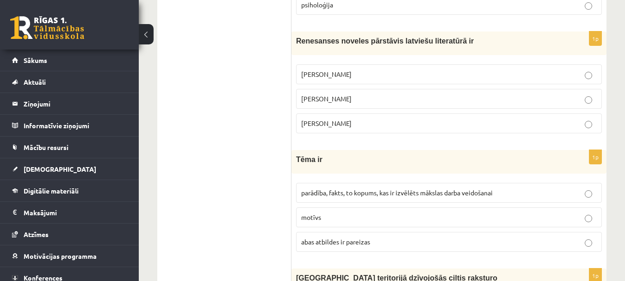
scroll to position [1850, 0]
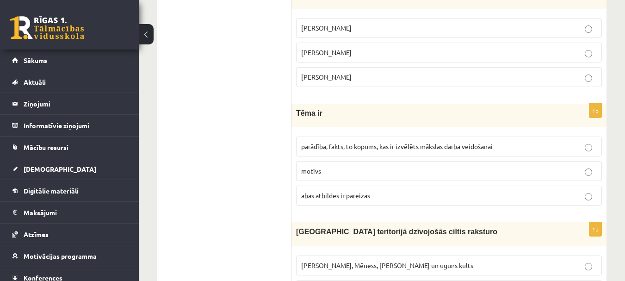
drag, startPoint x: 351, startPoint y: 135, endPoint x: 358, endPoint y: 136, distance: 7.2
click at [351, 142] on span "parādība, fakts, to kopums, kas ir izvēlēts mākslas darba veidošanai" at bounding box center [396, 146] width 191 height 8
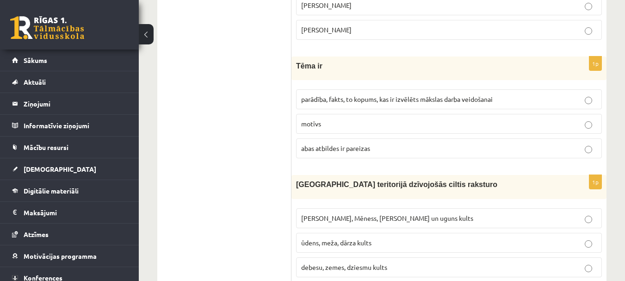
scroll to position [1942, 0]
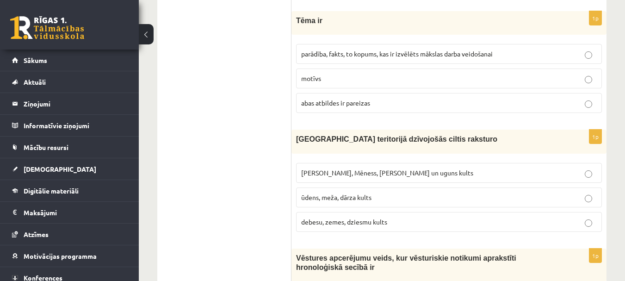
click at [389, 168] on span "Saules, Mēness, Pērkona un uguns kults" at bounding box center [387, 172] width 172 height 8
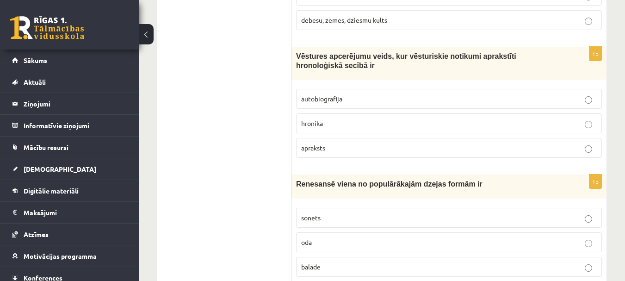
scroll to position [2127, 0]
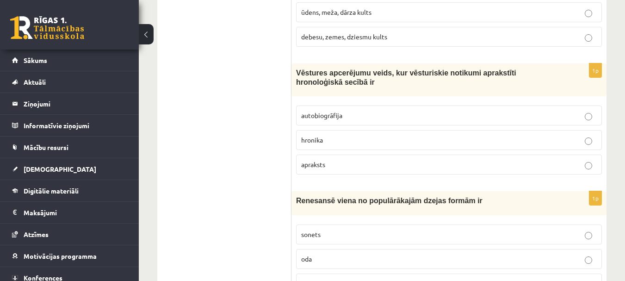
click at [360, 130] on label "hronika" at bounding box center [449, 140] width 306 height 20
click at [343, 229] on p "sonets" at bounding box center [448, 234] width 295 height 10
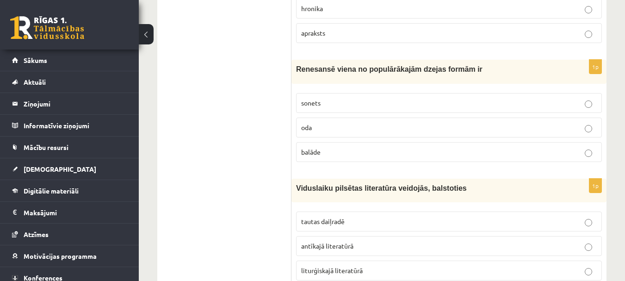
scroll to position [2312, 0]
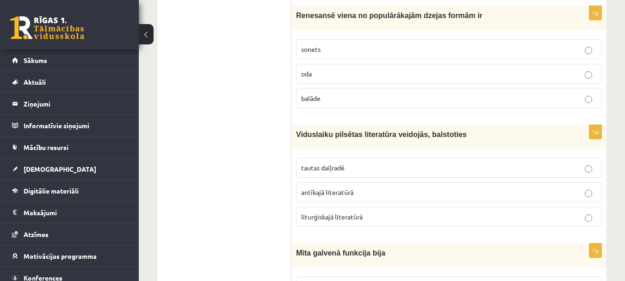
click at [339, 158] on label "tautas daiļradē" at bounding box center [449, 168] width 306 height 20
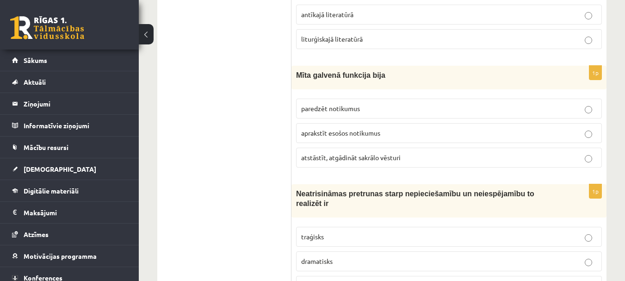
scroll to position [2543, 0]
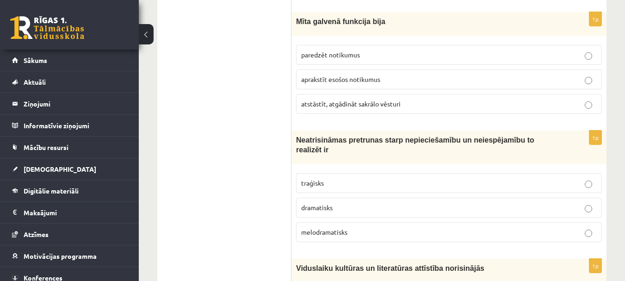
click at [375, 99] on span "atstāstīt, atgādināt sakrālo vēsturi" at bounding box center [350, 103] width 99 height 8
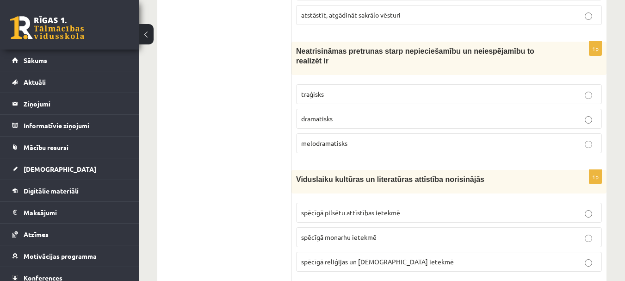
scroll to position [2636, 0]
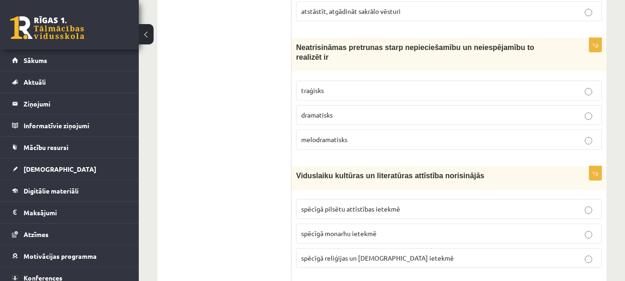
click at [350, 86] on p "traģisks" at bounding box center [448, 91] width 295 height 10
click at [382, 248] on label "spēcīgā reliģijas un baznīcas ietekmē" at bounding box center [449, 258] width 306 height 20
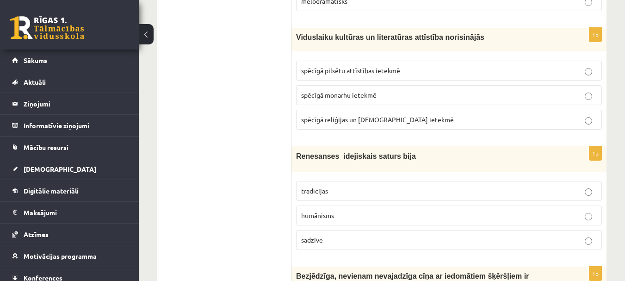
scroll to position [2821, 0]
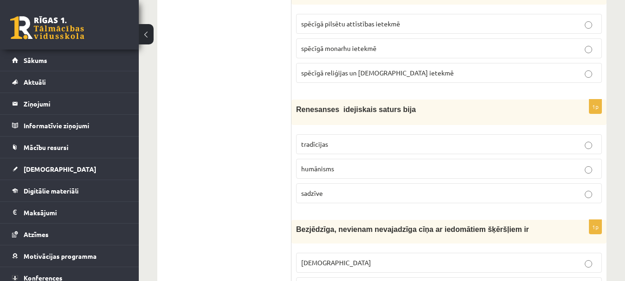
click at [378, 164] on p "humānisms" at bounding box center [448, 169] width 295 height 10
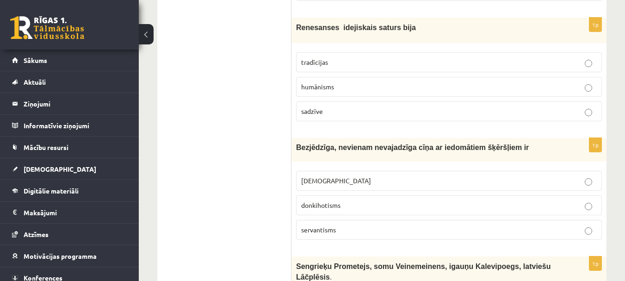
scroll to position [2913, 0]
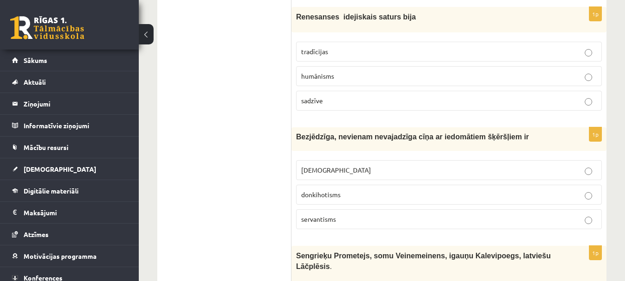
click at [376, 190] on p "donkihotisms" at bounding box center [448, 195] width 295 height 10
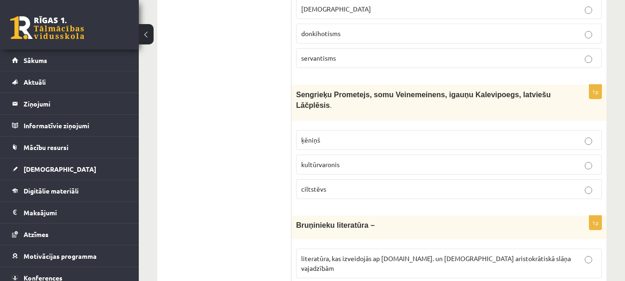
scroll to position [3098, 0]
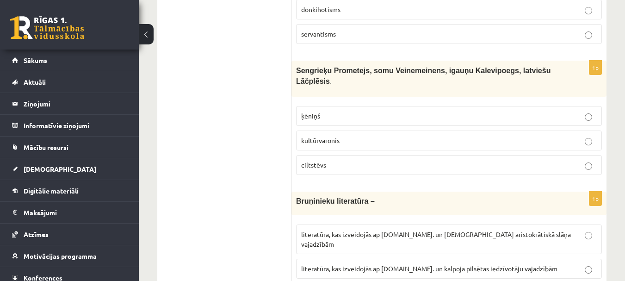
click at [343, 130] on label "kultūrvaronis" at bounding box center [449, 140] width 306 height 20
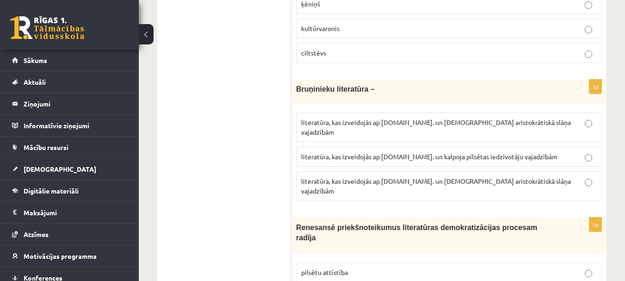
scroll to position [3237, 0]
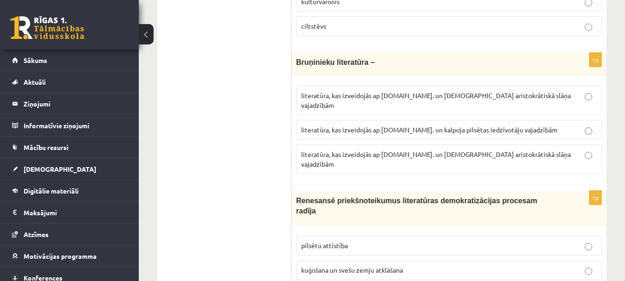
click at [444, 91] on span "literatūra, kas izveidojās ap 20.gs. un kalpoja aristokrātiskā slāņa vajadzībām" at bounding box center [436, 100] width 270 height 18
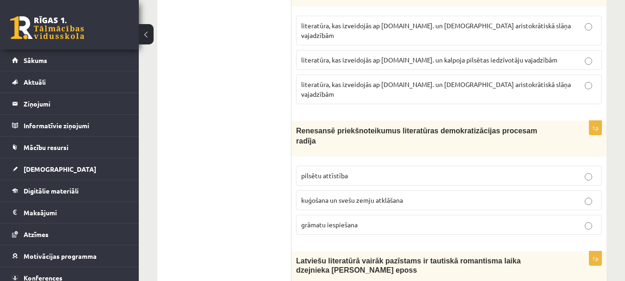
scroll to position [3330, 0]
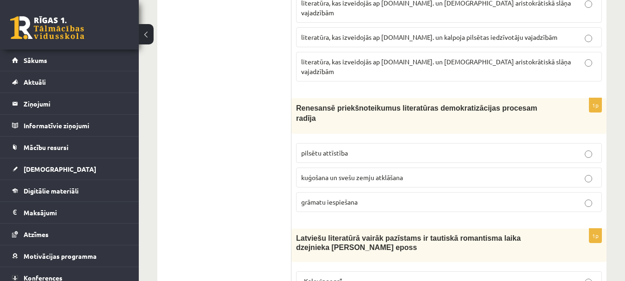
click at [356, 197] on p "grāmatu iespiešana" at bounding box center [448, 202] width 295 height 10
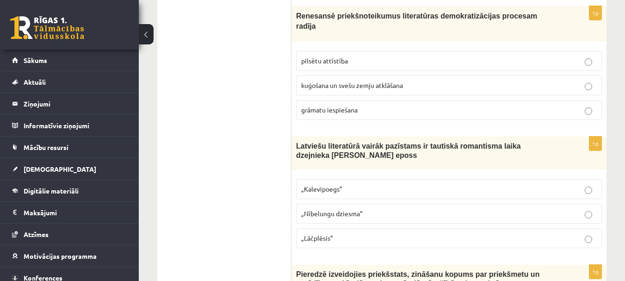
scroll to position [3422, 0]
click at [332, 233] on span "„Lāčplēsis”" at bounding box center [317, 237] width 32 height 8
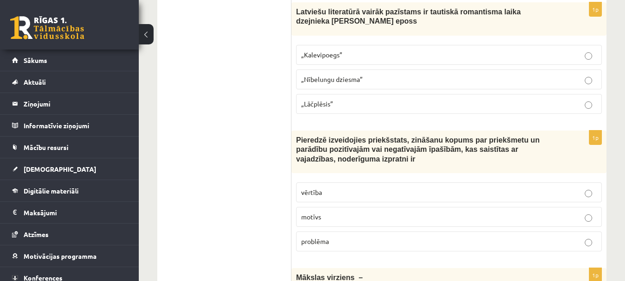
scroll to position [3561, 0]
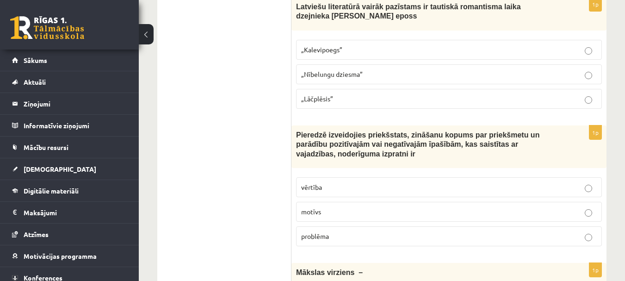
click at [336, 182] on p "vērtība" at bounding box center [448, 187] width 295 height 10
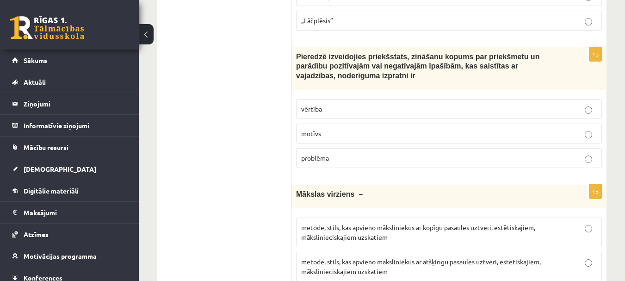
scroll to position [3640, 0]
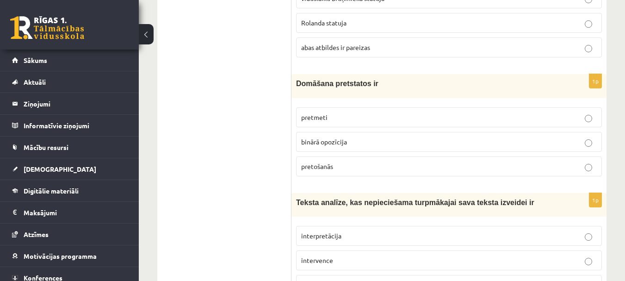
scroll to position [0, 0]
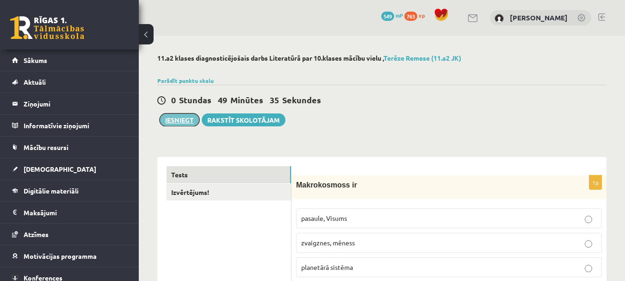
click at [176, 116] on button "Iesniegt" at bounding box center [180, 119] width 40 height 13
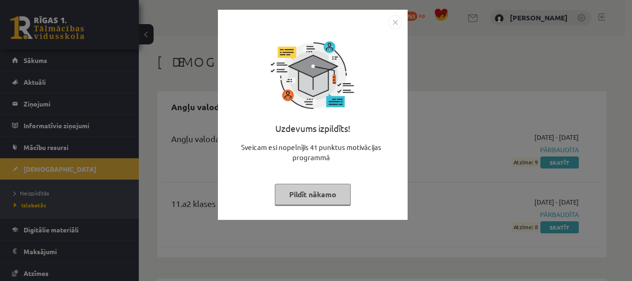
click at [323, 198] on button "Pildīt nākamo" at bounding box center [313, 194] width 76 height 21
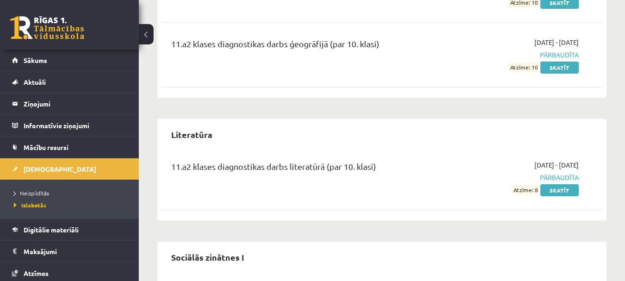
scroll to position [370, 0]
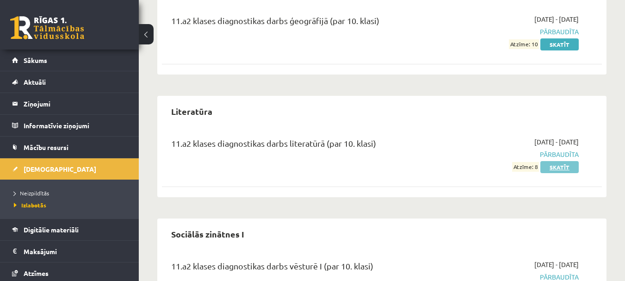
click at [555, 170] on link "Skatīt" at bounding box center [559, 167] width 38 height 12
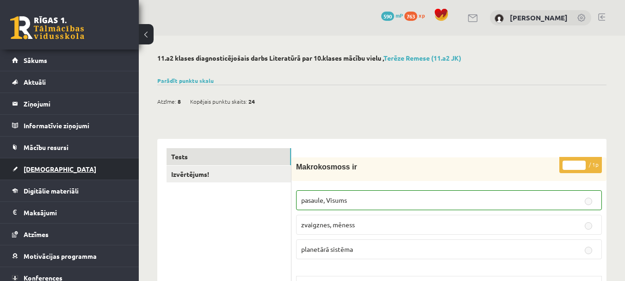
click at [56, 172] on link "[DEMOGRAPHIC_DATA]" at bounding box center [69, 168] width 115 height 21
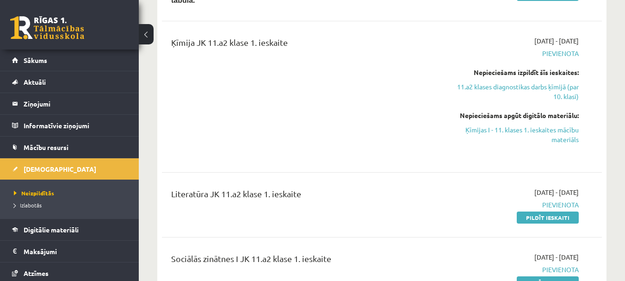
scroll to position [234, 0]
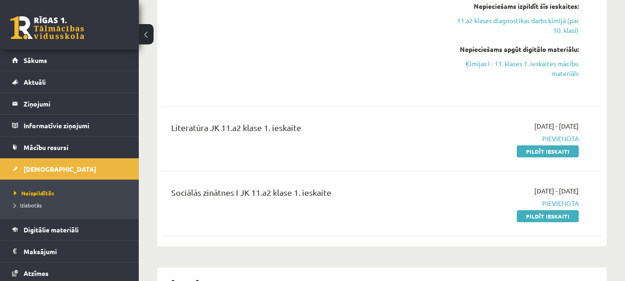
drag, startPoint x: 540, startPoint y: 146, endPoint x: 353, endPoint y: 30, distance: 220.3
click at [541, 146] on link "Pildīt ieskaiti" at bounding box center [548, 151] width 62 height 12
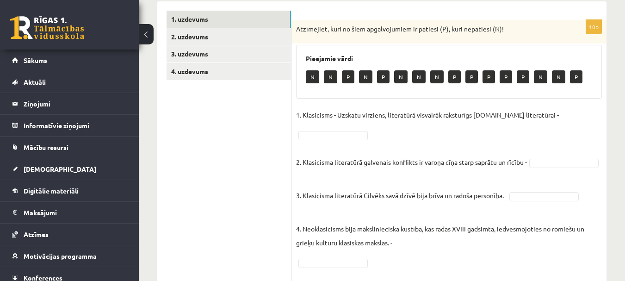
scroll to position [139, 0]
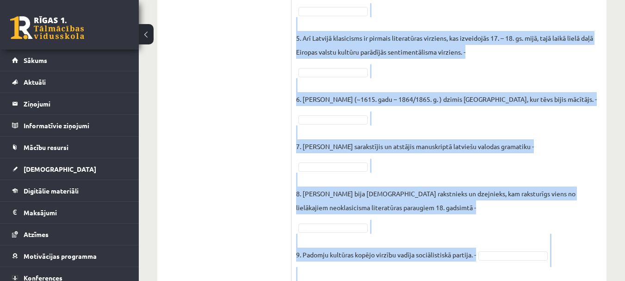
scroll to position [473, 0]
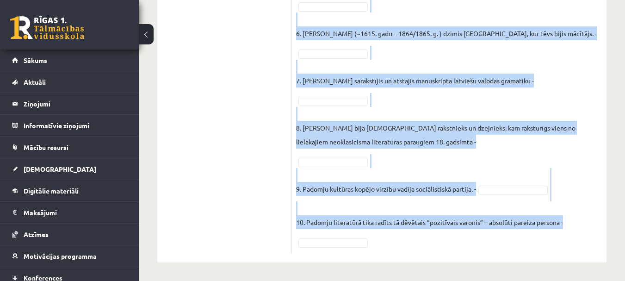
drag, startPoint x: 297, startPoint y: 44, endPoint x: 542, endPoint y: 279, distance: 340.1
copy div "Loremipsum, dolo si amet consecteturad el seddoei (T), inci utlaboree (D)! Magn…"
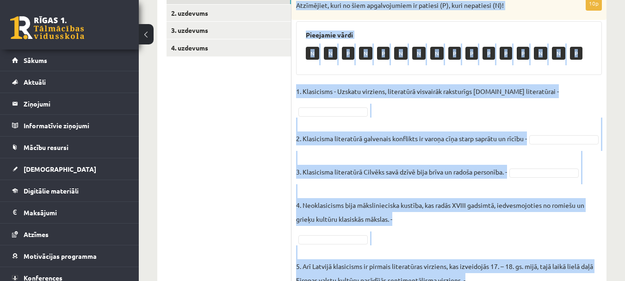
scroll to position [103, 0]
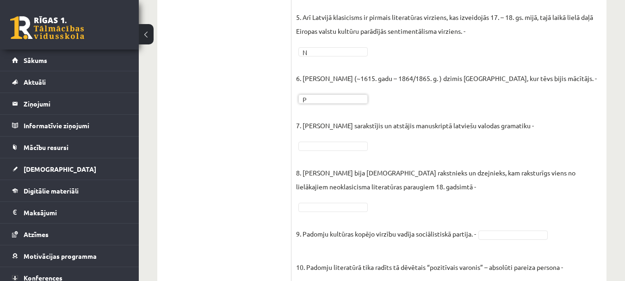
scroll to position [473, 0]
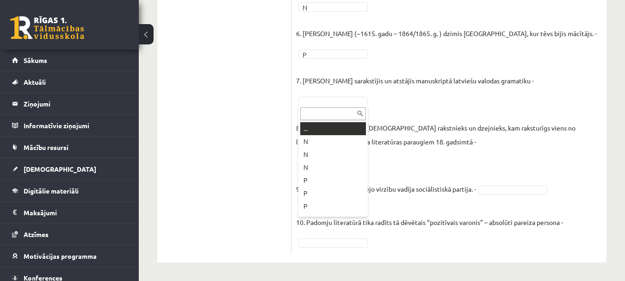
drag, startPoint x: 354, startPoint y: 101, endPoint x: 344, endPoint y: 101, distance: 10.6
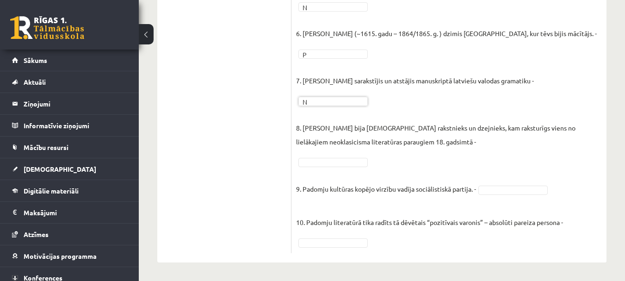
click at [327, 167] on fieldset "1. Klasicisms - Uzskatu virziens, literatūrā visvairāk raksturīgs 17.gs literat…" at bounding box center [449, 20] width 306 height 458
click at [522, 194] on fieldset "1. Klasicisms - Uzskatu virziens, literatūrā visvairāk raksturīgs 17.gs literat…" at bounding box center [449, 20] width 306 height 458
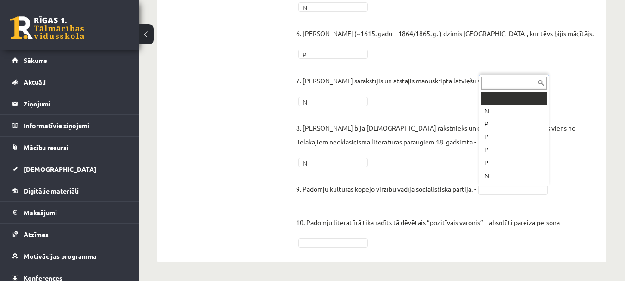
scroll to position [11, 0]
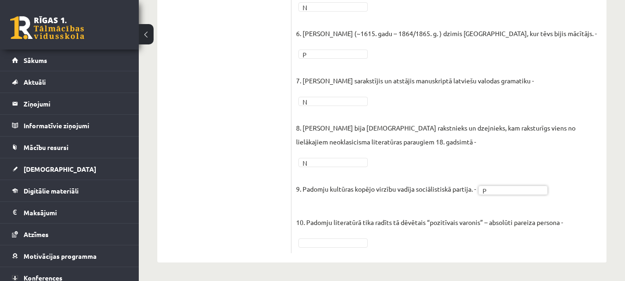
click at [345, 248] on fieldset "1. Klasicisms - Uzskatu virziens, literatūrā visvairāk raksturīgs 17.gs literat…" at bounding box center [449, 20] width 306 height 458
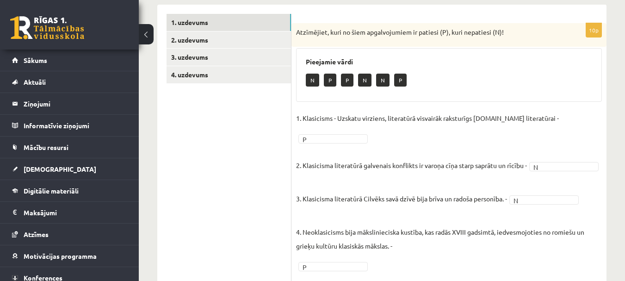
scroll to position [149, 0]
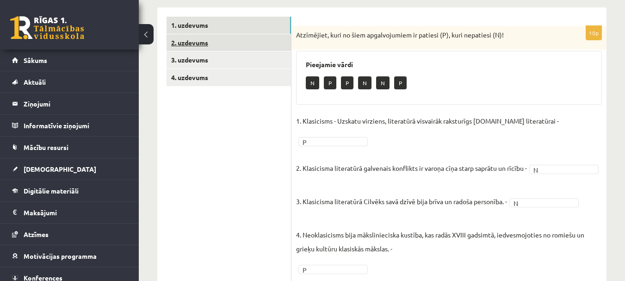
click at [202, 45] on link "2. uzdevums" at bounding box center [228, 42] width 124 height 17
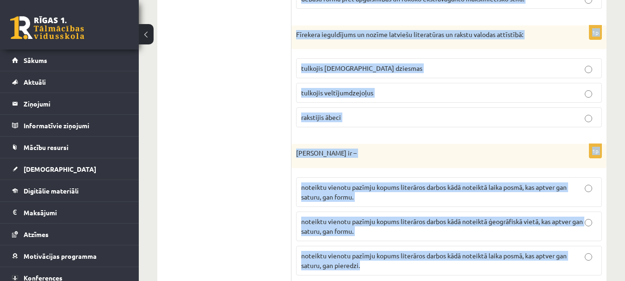
scroll to position [1147, 0]
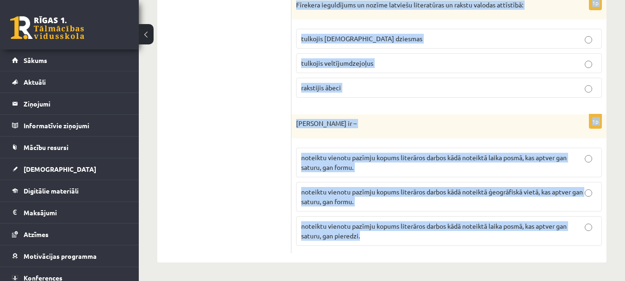
drag, startPoint x: 296, startPoint y: 166, endPoint x: 534, endPoint y: 278, distance: 262.5
copy form "Traģēdiju iecienītākā tēma bija varas un sabiedrības interešu sadursme, konflik…"
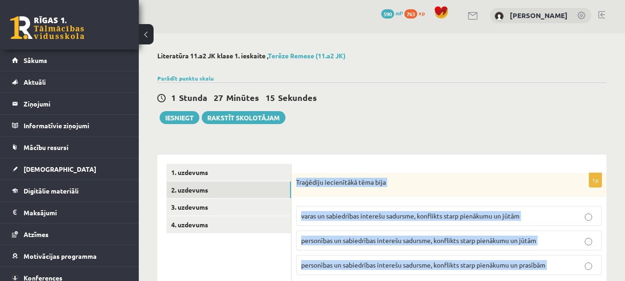
scroll to position [0, 0]
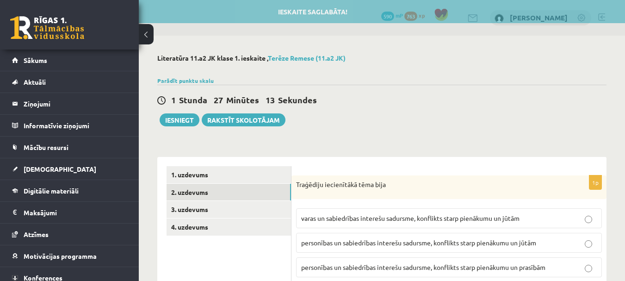
click at [356, 219] on span "varas un sabiedrības interešu sadursme, konflikts starp pienākumu un jūtām" at bounding box center [410, 218] width 218 height 8
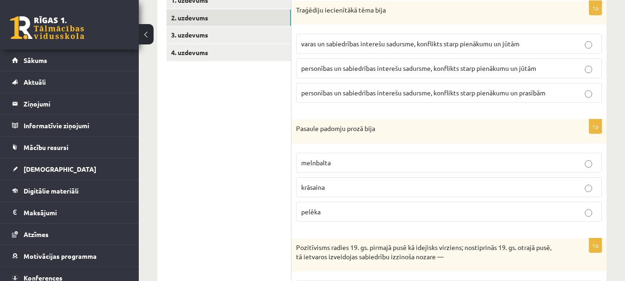
scroll to position [185, 0]
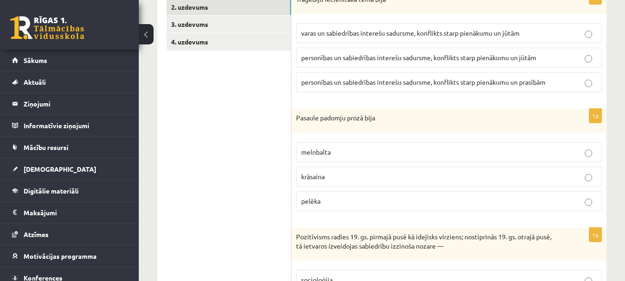
click at [345, 157] on label "melnbalta" at bounding box center [449, 152] width 306 height 20
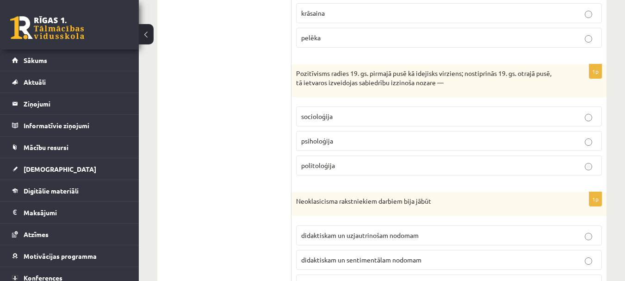
scroll to position [370, 0]
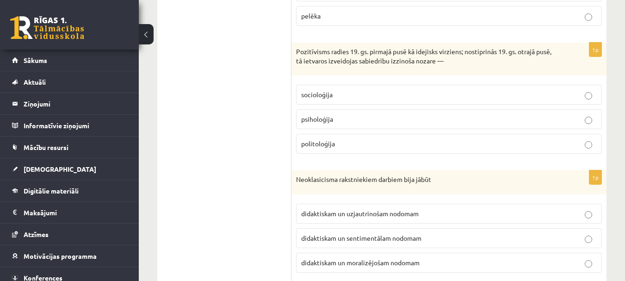
click at [351, 90] on label "socioloģija" at bounding box center [449, 95] width 306 height 20
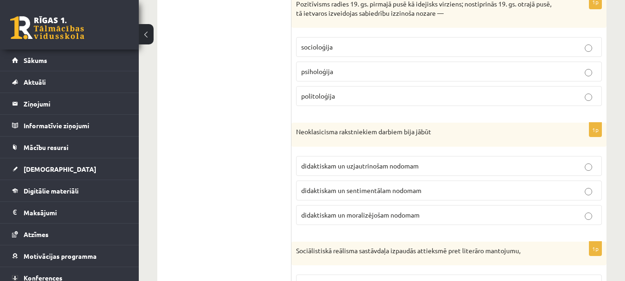
scroll to position [462, 0]
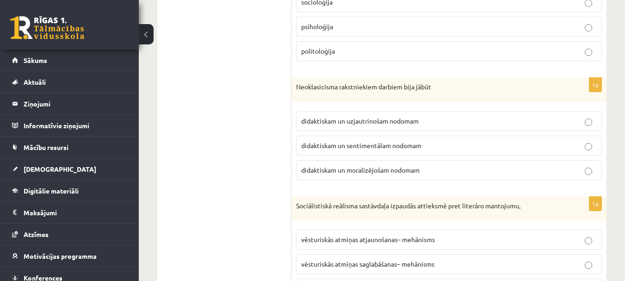
click at [380, 168] on span "didaktiskam un moralizējošam nodomam" at bounding box center [360, 170] width 118 height 8
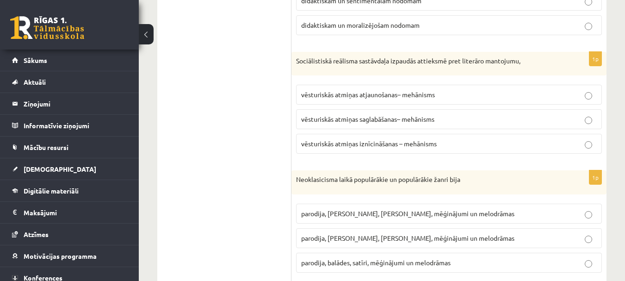
scroll to position [647, 0]
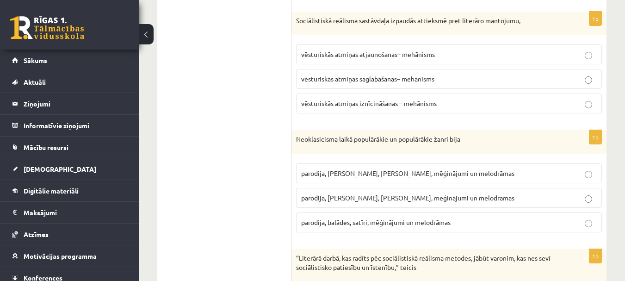
click at [381, 99] on label "vēsturiskās atmiņas iznīcināšanas – mehānisms" at bounding box center [449, 103] width 306 height 20
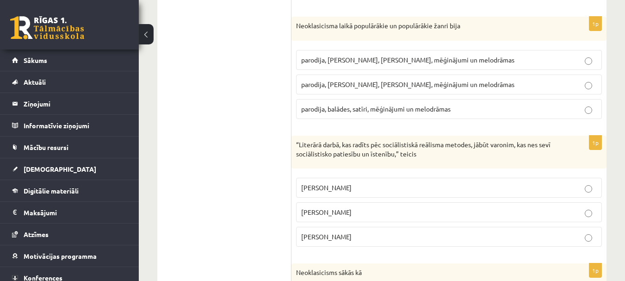
scroll to position [740, 0]
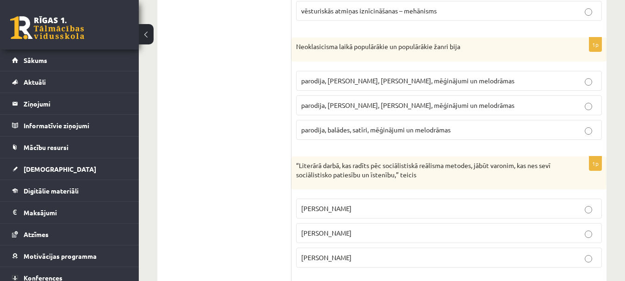
click at [353, 101] on span "parodija, [PERSON_NAME], [PERSON_NAME], mēģinājumi un melodrāmas" at bounding box center [407, 105] width 213 height 8
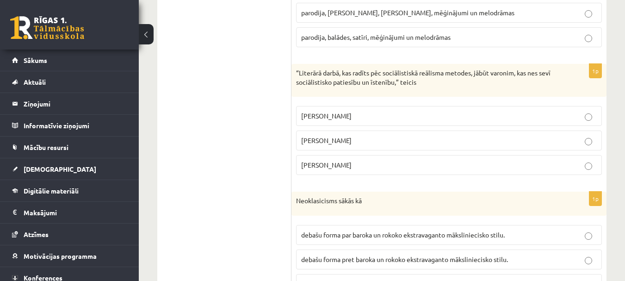
click at [346, 166] on p "[PERSON_NAME]" at bounding box center [448, 165] width 295 height 10
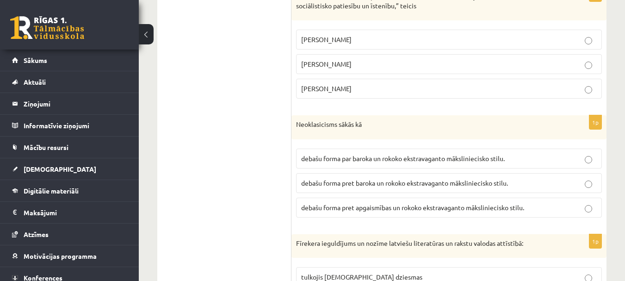
scroll to position [925, 0]
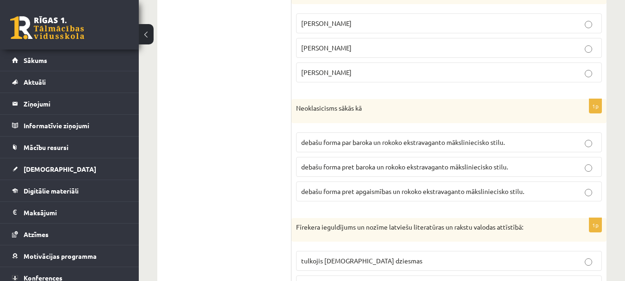
click at [416, 166] on span "debašu forma pret baroka un rokoko ekstravaganto māksliniecisko stilu." at bounding box center [404, 166] width 207 height 8
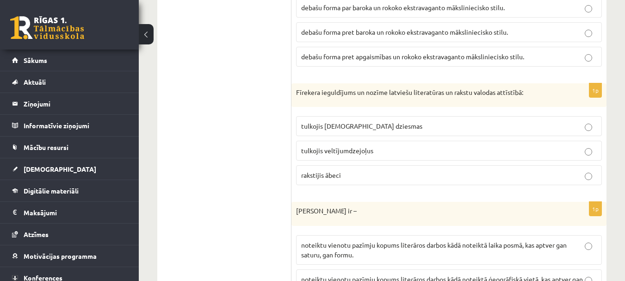
scroll to position [1064, 0]
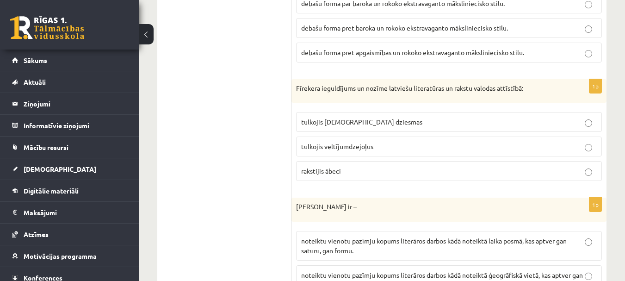
click at [368, 122] on span "tulkojis [DEMOGRAPHIC_DATA] dziesmas" at bounding box center [361, 121] width 121 height 8
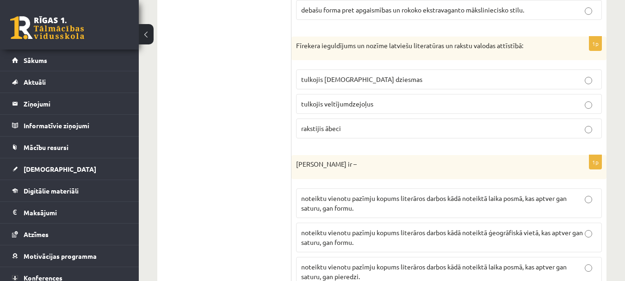
scroll to position [1147, 0]
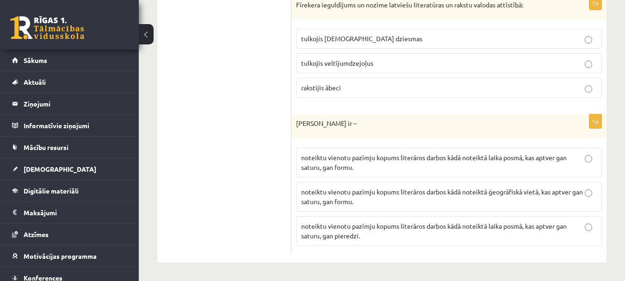
click at [371, 156] on span "noteiktu vienotu pazīmju kopums literāros darbos kādā noteiktā laika posmā, kas…" at bounding box center [433, 162] width 265 height 18
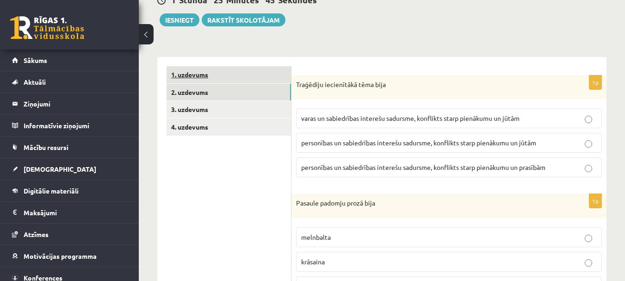
scroll to position [84, 0]
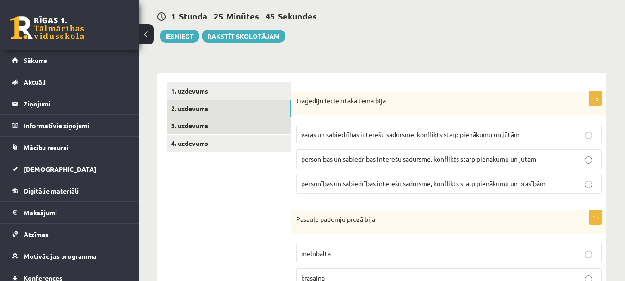
click at [191, 123] on link "3. uzdevums" at bounding box center [228, 125] width 124 height 17
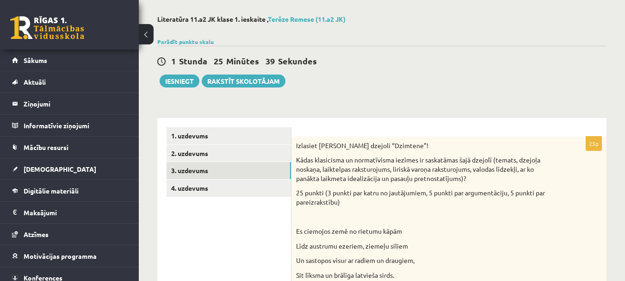
scroll to position [92, 0]
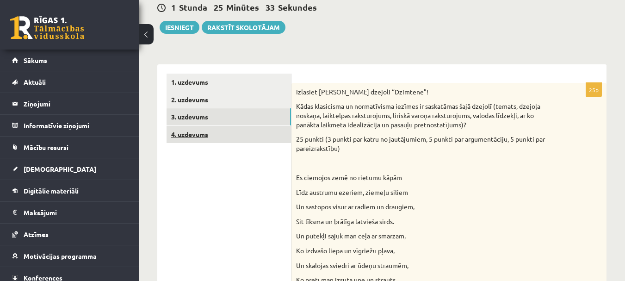
click at [203, 131] on link "4. uzdevums" at bounding box center [228, 134] width 124 height 17
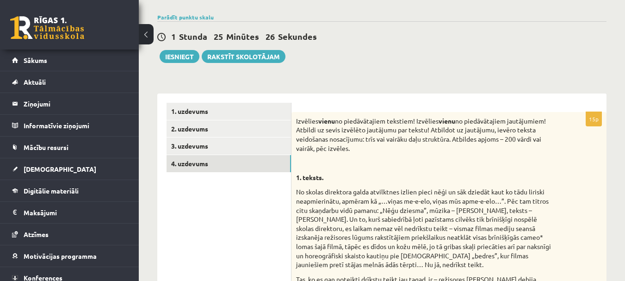
scroll to position [0, 0]
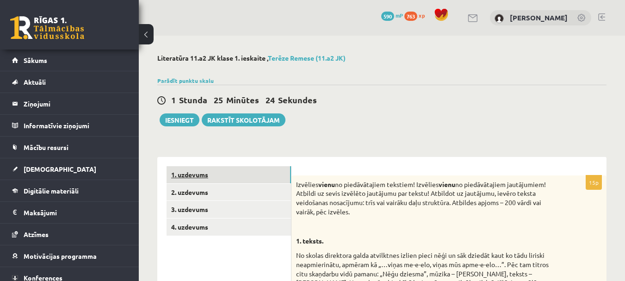
click at [200, 166] on link "1. uzdevums" at bounding box center [228, 174] width 124 height 17
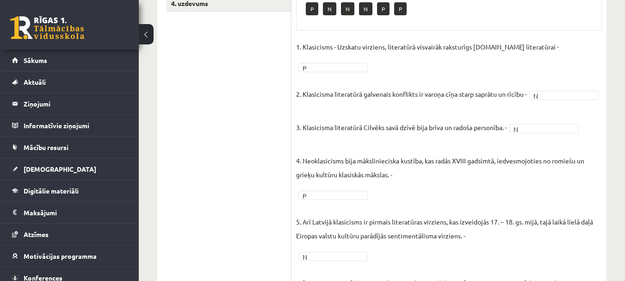
scroll to position [92, 0]
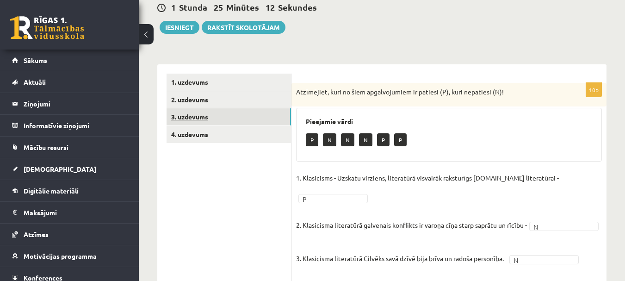
click at [191, 114] on link "3. uzdevums" at bounding box center [228, 116] width 124 height 17
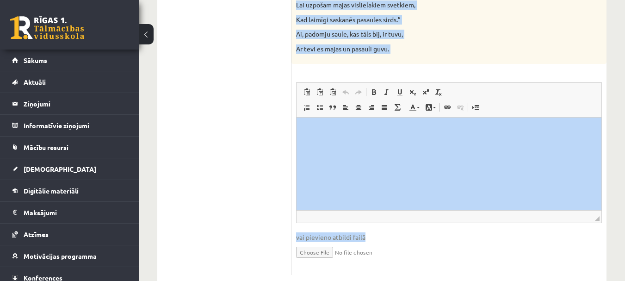
scroll to position [1033, 0]
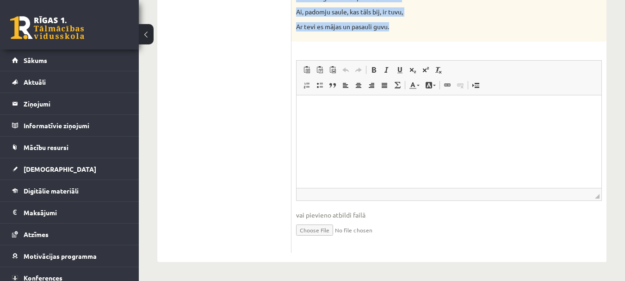
drag, startPoint x: 294, startPoint y: 92, endPoint x: 394, endPoint y: 30, distance: 117.7
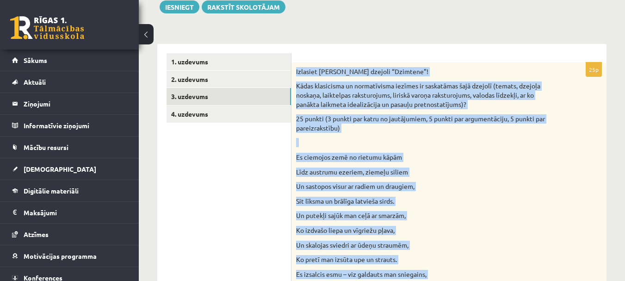
scroll to position [0, 0]
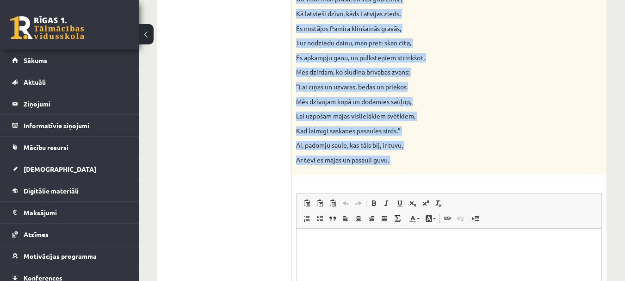
scroll to position [1028, 0]
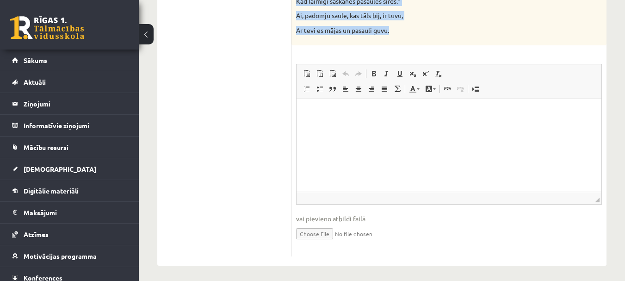
drag, startPoint x: 295, startPoint y: 185, endPoint x: 391, endPoint y: 26, distance: 186.3
copy div "Izlasiet Jāņa Sudrabkalna dzejoli “Dzimtene”! Kādas klasicisma un normatīvisma …"
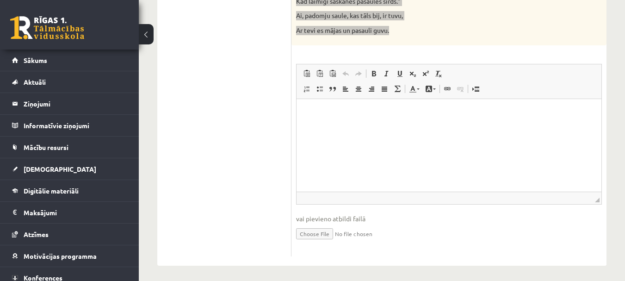
click at [330, 113] on p "Editor, wiswyg-editor-user-answer-47433878608460" at bounding box center [449, 113] width 286 height 10
drag, startPoint x: 488, startPoint y: 138, endPoint x: 476, endPoint y: 131, distance: 14.1
click at [485, 127] on html at bounding box center [448, 112] width 305 height 28
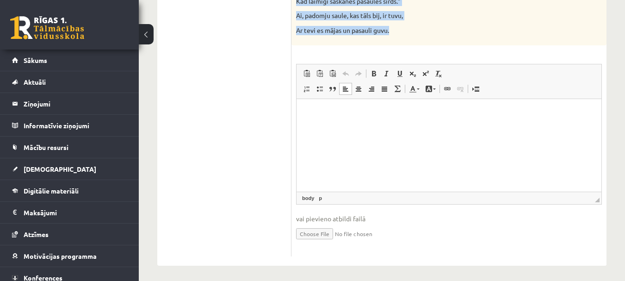
click at [432, 4] on p "Kad laimīgi saskanēs pasaules sirds.”" at bounding box center [425, 1] width 259 height 9
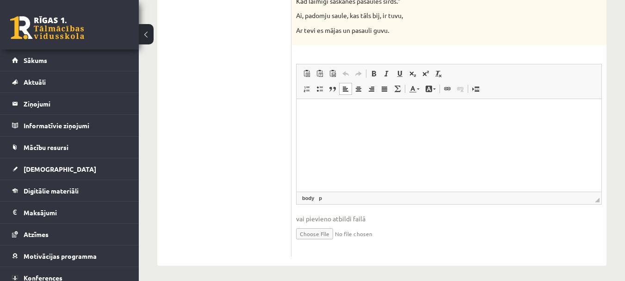
click at [382, 119] on html at bounding box center [448, 112] width 305 height 28
click at [326, 105] on html at bounding box center [448, 112] width 305 height 28
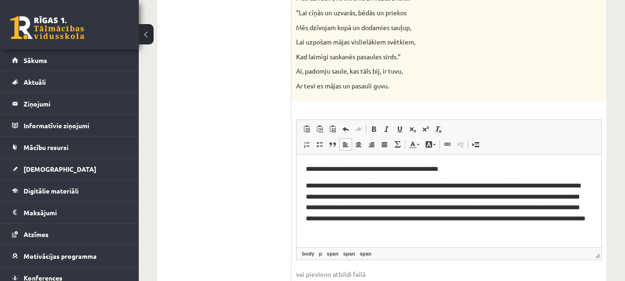
scroll to position [982, 0]
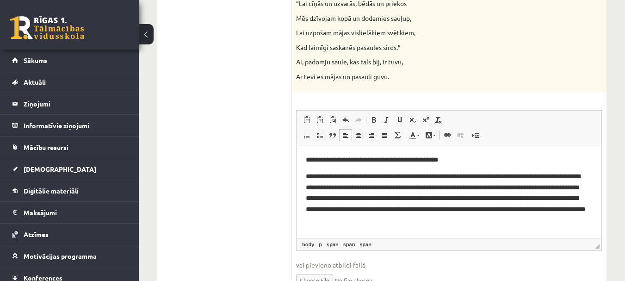
click at [306, 175] on span "**********" at bounding box center [445, 191] width 279 height 39
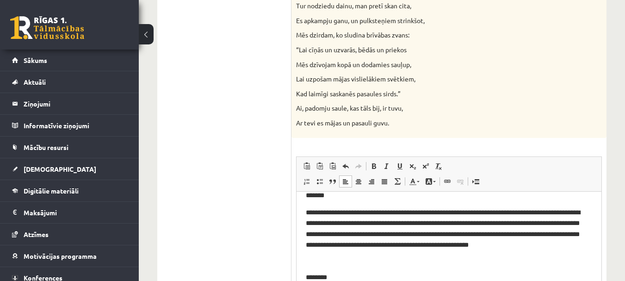
scroll to position [46, 0]
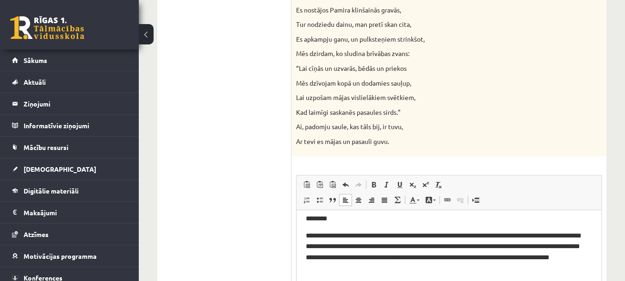
scroll to position [139, 0]
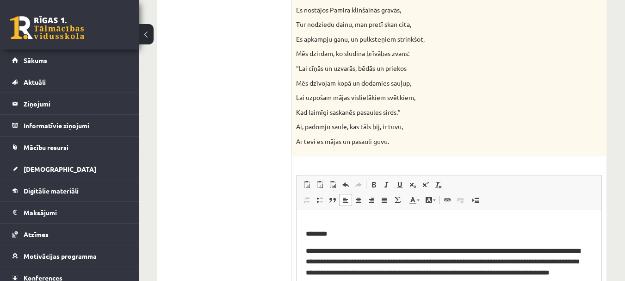
click at [306, 236] on span "********" at bounding box center [316, 233] width 21 height 6
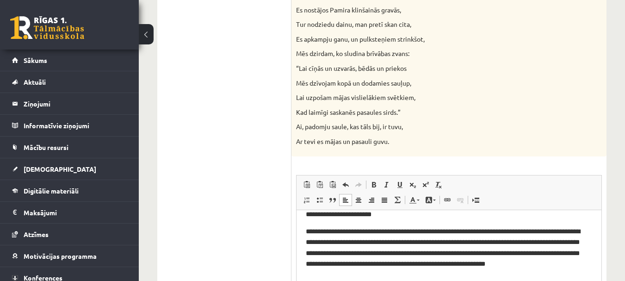
scroll to position [185, 0]
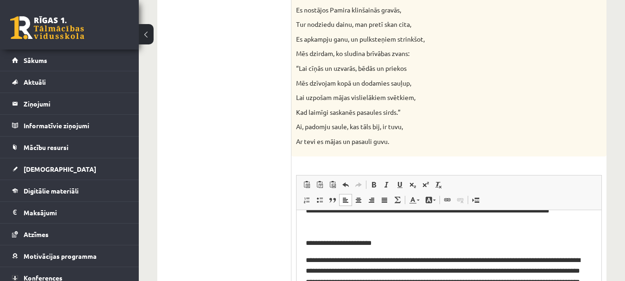
click at [307, 246] on span "**********" at bounding box center [339, 242] width 66 height 6
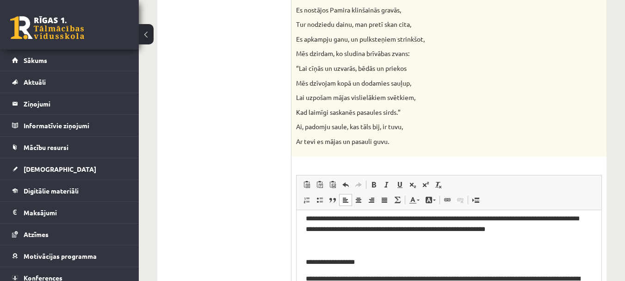
scroll to position [277, 0]
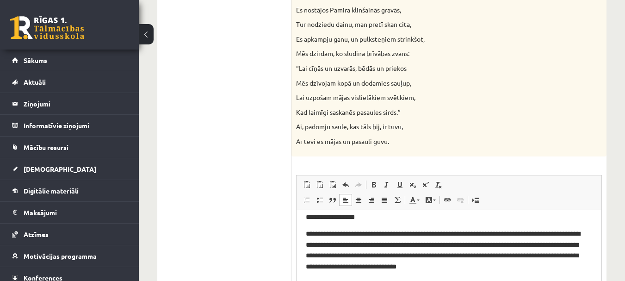
click at [304, 226] on html "**********" at bounding box center [448, 240] width 305 height 616
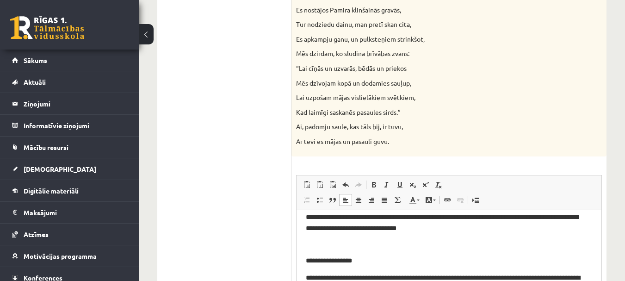
scroll to position [321, 0]
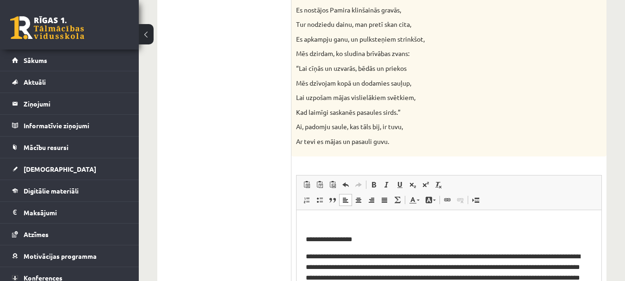
click at [306, 251] on html "**********" at bounding box center [448, 188] width 305 height 601
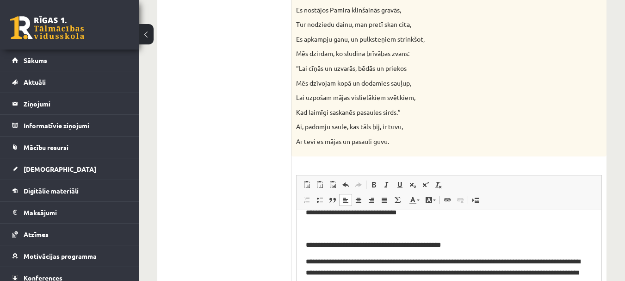
scroll to position [414, 0]
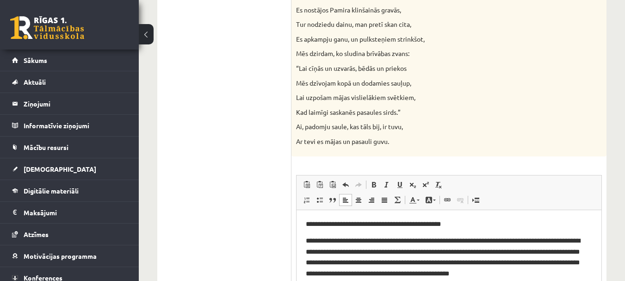
click at [305, 234] on html "**********" at bounding box center [448, 88] width 305 height 585
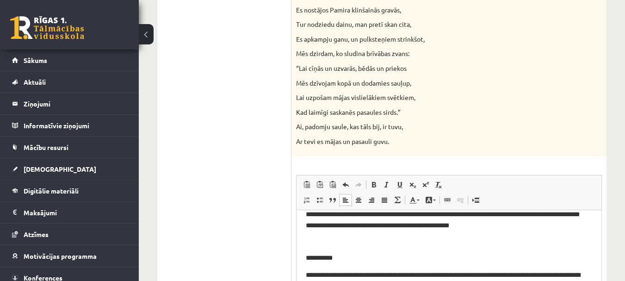
scroll to position [487, 0]
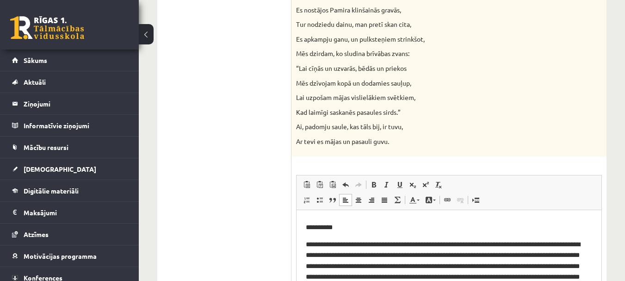
click at [306, 227] on span "**********" at bounding box center [319, 226] width 27 height 6
drag, startPoint x: 340, startPoint y: 227, endPoint x: 291, endPoint y: 222, distance: 48.8
click at [296, 222] on html "**********" at bounding box center [448, 25] width 305 height 554
click at [379, 182] on link "Bold Keyboard shortcut Ctrl+B" at bounding box center [373, 184] width 13 height 12
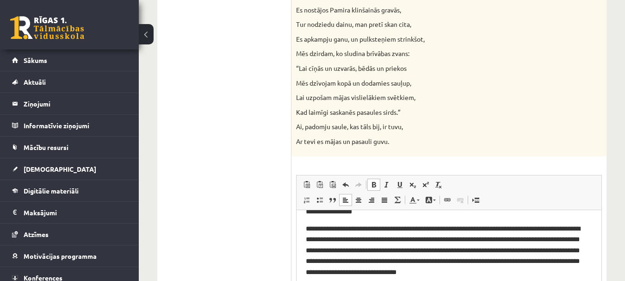
scroll to position [287, 0]
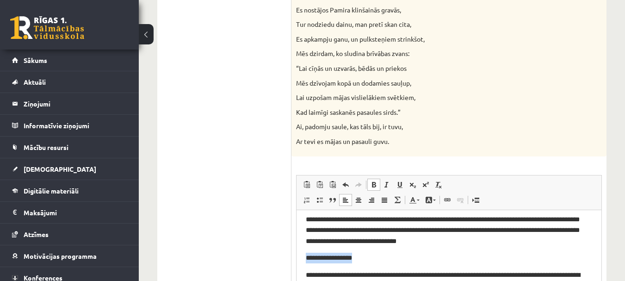
drag, startPoint x: 355, startPoint y: 269, endPoint x: 297, endPoint y: 264, distance: 58.0
click at [297, 266] on html "**********" at bounding box center [448, 199] width 305 height 554
click at [375, 186] on span at bounding box center [373, 184] width 7 height 7
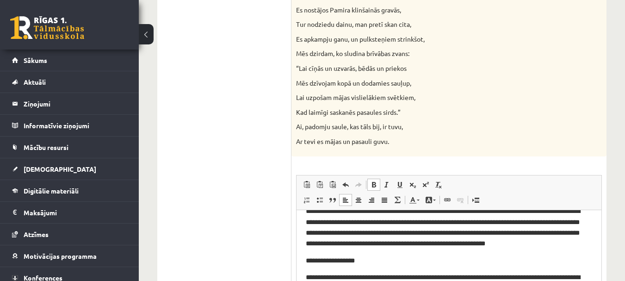
scroll to position [241, 0]
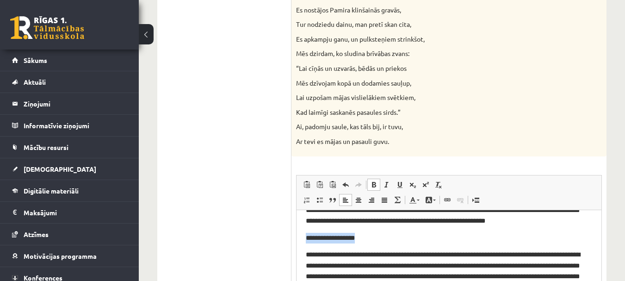
drag, startPoint x: 355, startPoint y: 246, endPoint x: 298, endPoint y: 243, distance: 56.9
click at [298, 245] on html "**********" at bounding box center [448, 246] width 305 height 554
click at [372, 188] on span at bounding box center [373, 184] width 7 height 7
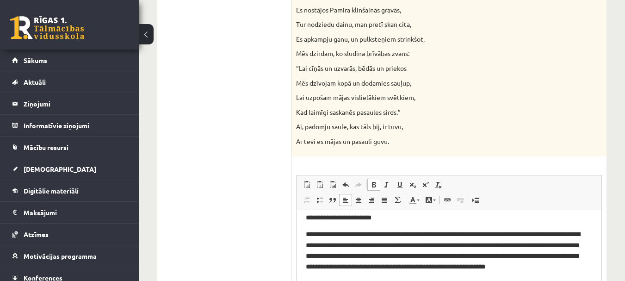
scroll to position [195, 0]
drag, startPoint x: 375, startPoint y: 228, endPoint x: 295, endPoint y: 226, distance: 79.6
click at [372, 187] on span at bounding box center [373, 184] width 7 height 7
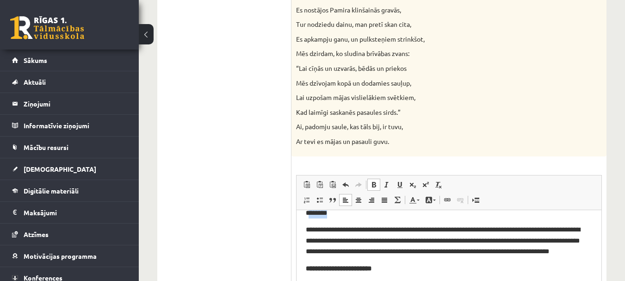
scroll to position [144, 0]
drag, startPoint x: 339, startPoint y: 216, endPoint x: 293, endPoint y: 220, distance: 46.9
click at [375, 187] on span at bounding box center [373, 184] width 7 height 7
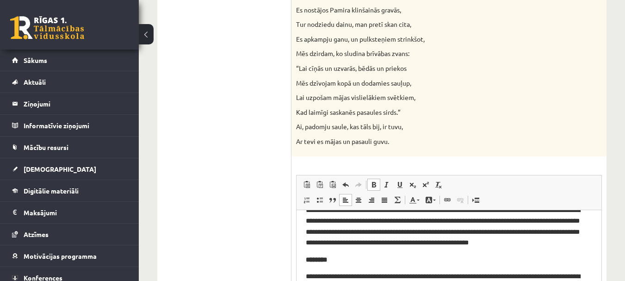
scroll to position [51, 0]
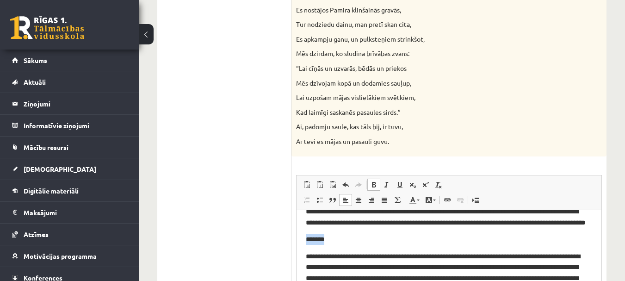
drag, startPoint x: 330, startPoint y: 249, endPoint x: 298, endPoint y: 251, distance: 32.4
click at [371, 184] on span at bounding box center [373, 184] width 7 height 7
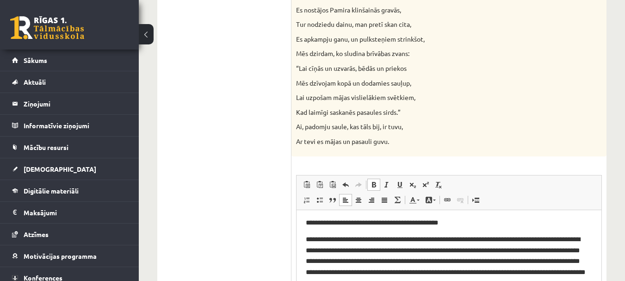
scroll to position [0, 0]
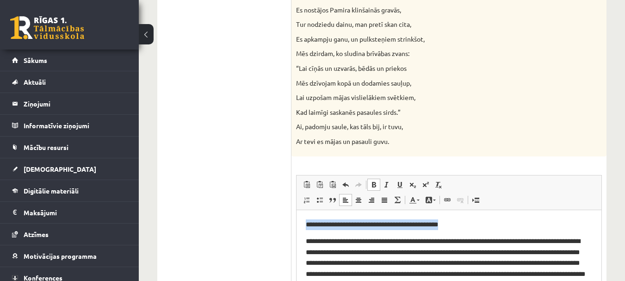
drag, startPoint x: 447, startPoint y: 222, endPoint x: 310, endPoint y: 212, distance: 137.2
click at [373, 186] on span at bounding box center [373, 184] width 7 height 7
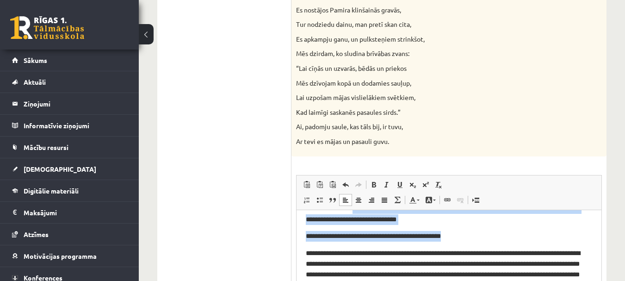
scroll to position [382, 0]
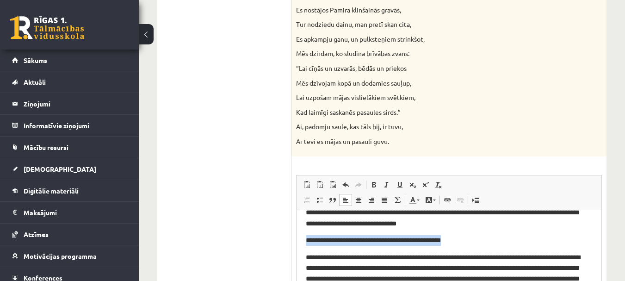
drag, startPoint x: 444, startPoint y: 214, endPoint x: 301, endPoint y: 252, distance: 149.0
click at [301, 253] on html "**********" at bounding box center [448, 105] width 305 height 554
click at [374, 184] on span at bounding box center [373, 184] width 7 height 7
click at [471, 245] on body "**********" at bounding box center [449, 104] width 286 height 535
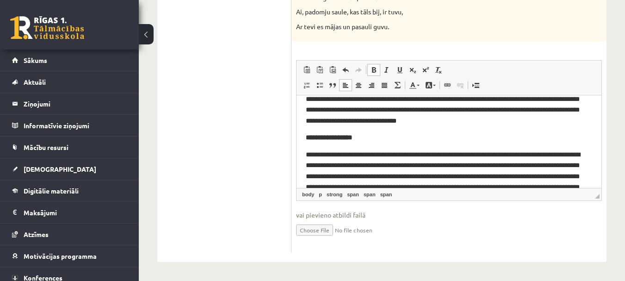
scroll to position [472, 0]
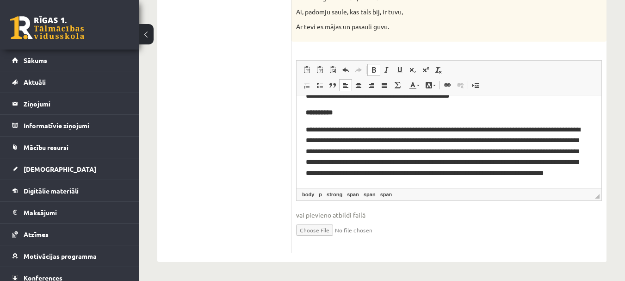
drag, startPoint x: 597, startPoint y: 172, endPoint x: 897, endPoint y: 293, distance: 323.7
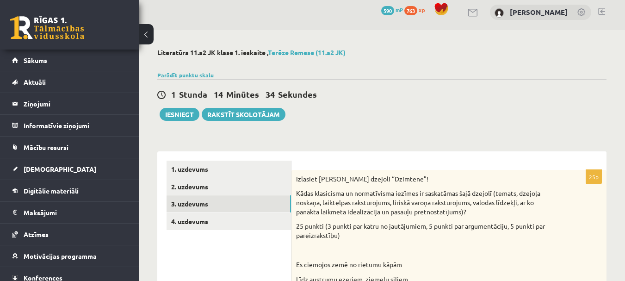
scroll to position [0, 0]
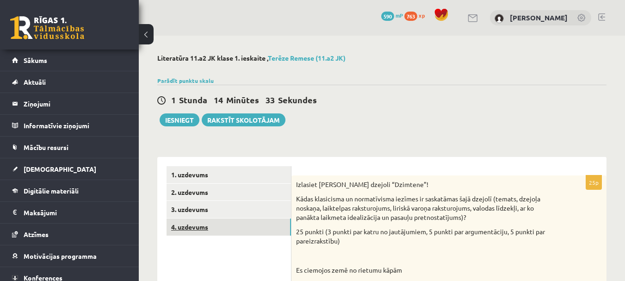
click at [199, 228] on link "4. uzdevums" at bounding box center [228, 226] width 124 height 17
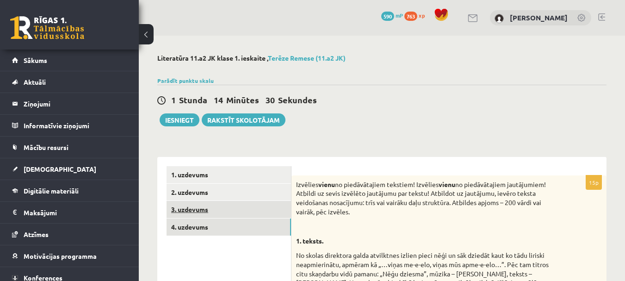
click at [185, 210] on link "3. uzdevums" at bounding box center [228, 209] width 124 height 17
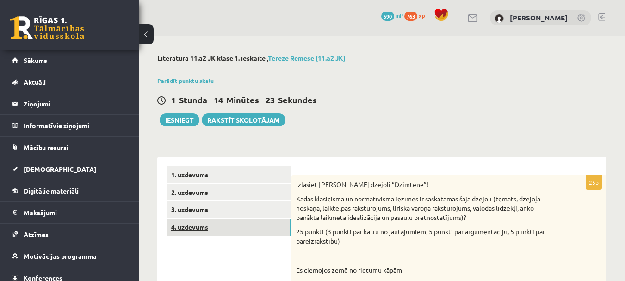
click at [186, 225] on link "4. uzdevums" at bounding box center [228, 226] width 124 height 17
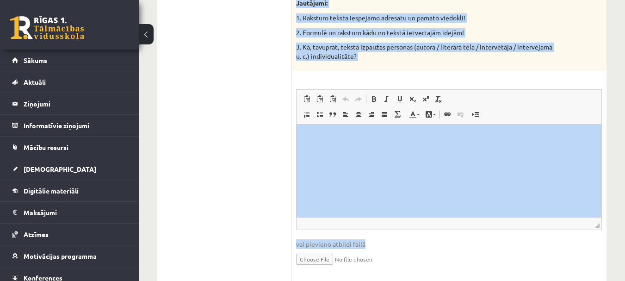
scroll to position [1263, 0]
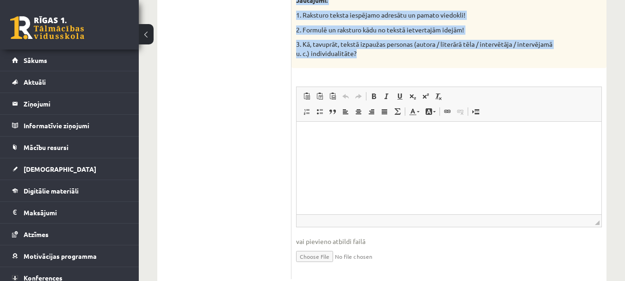
drag, startPoint x: 295, startPoint y: 184, endPoint x: 399, endPoint y: 34, distance: 181.9
copy div "Izvēlies vienu no piedāvātajiem tekstiem! Izvēlies vienu no piedāvātajiem jautā…"
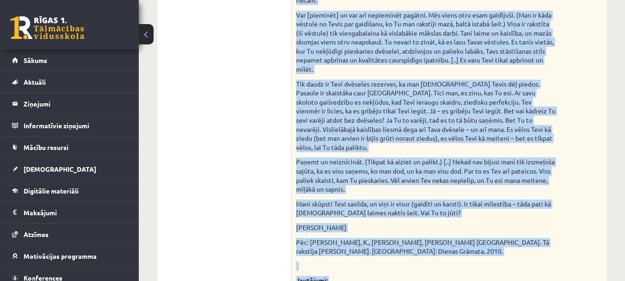
scroll to position [1032, 0]
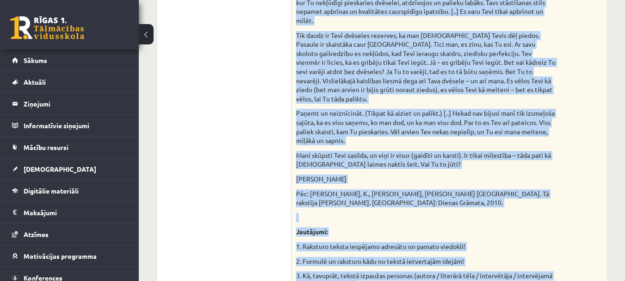
click at [543, 227] on p "Jautājumi:" at bounding box center [425, 231] width 259 height 9
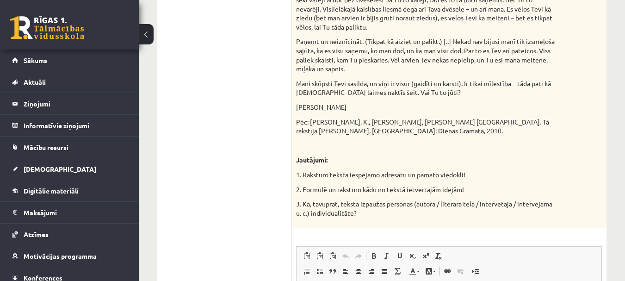
scroll to position [1125, 0]
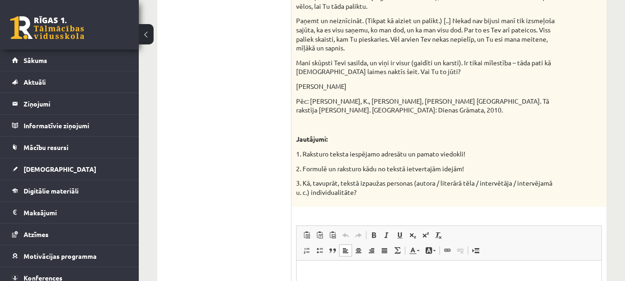
click at [344, 270] on p "Editor, wiswyg-editor-user-answer-47433840844840" at bounding box center [449, 275] width 286 height 10
drag, startPoint x: 369, startPoint y: 249, endPoint x: 415, endPoint y: 259, distance: 47.8
click at [369, 249] on span "Paste" at bounding box center [370, 249] width 29 height 13
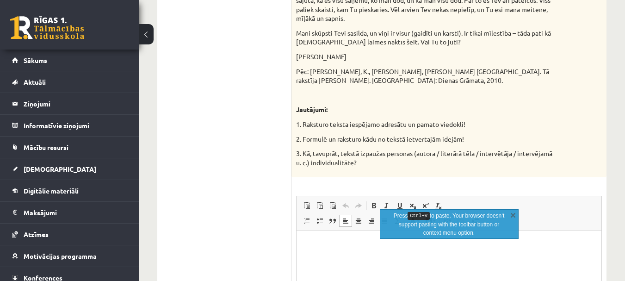
scroll to position [1171, 0]
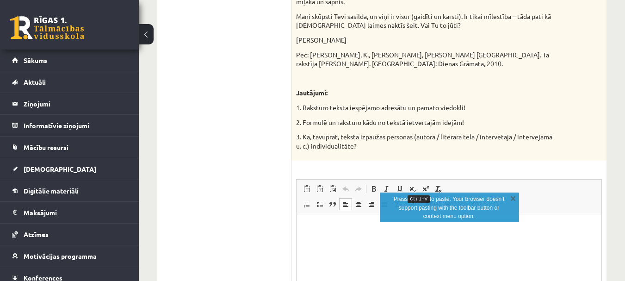
click at [334, 229] on p "Editor, wiswyg-editor-user-answer-47433840844840" at bounding box center [449, 228] width 286 height 10
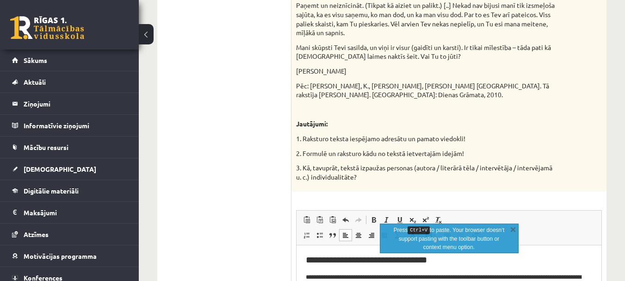
scroll to position [1125, 0]
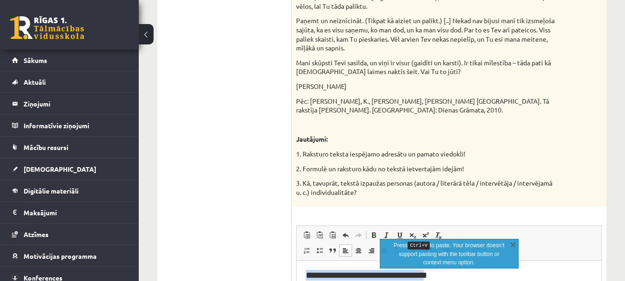
drag, startPoint x: 300, startPoint y: 270, endPoint x: 429, endPoint y: 272, distance: 128.6
drag, startPoint x: 514, startPoint y: 244, endPoint x: 214, endPoint y: 10, distance: 380.6
click at [514, 244] on link "X" at bounding box center [512, 244] width 9 height 9
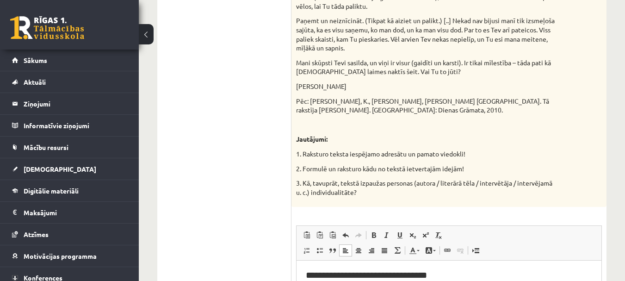
click at [438, 271] on h2 "**********" at bounding box center [445, 275] width 279 height 11
drag, startPoint x: 418, startPoint y: 277, endPoint x: 313, endPoint y: 267, distance: 105.5
click at [312, 270] on h2 "**********" at bounding box center [445, 275] width 279 height 11
click at [361, 246] on span at bounding box center [358, 249] width 7 height 7
click at [377, 231] on span at bounding box center [373, 234] width 7 height 7
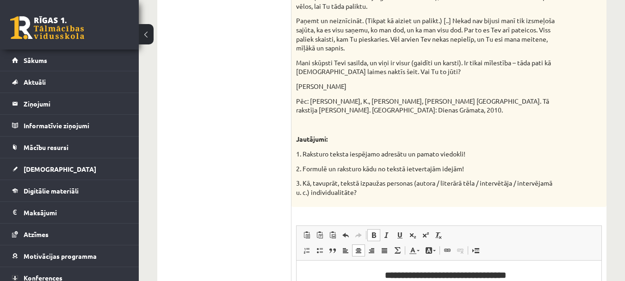
click at [572, 274] on h2 "**********" at bounding box center [445, 275] width 279 height 11
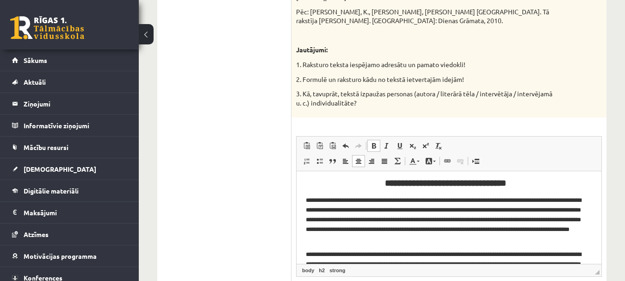
scroll to position [0, 0]
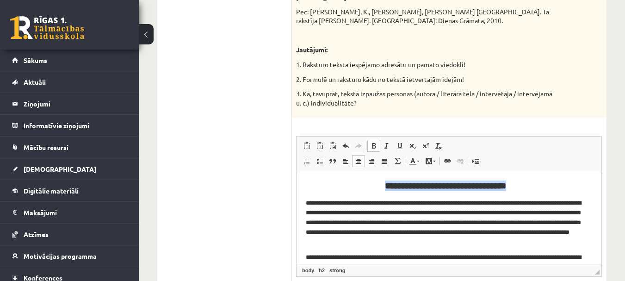
drag, startPoint x: 516, startPoint y: 187, endPoint x: 380, endPoint y: 181, distance: 136.5
click at [380, 181] on h2 "**********" at bounding box center [445, 185] width 279 height 11
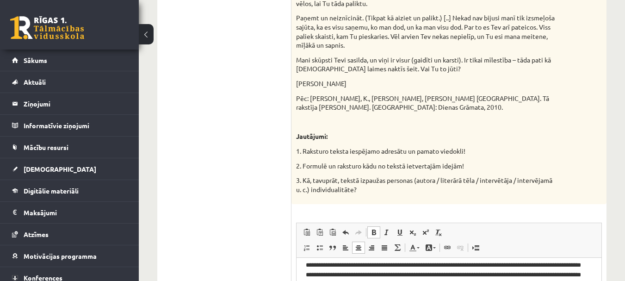
scroll to position [38, 0]
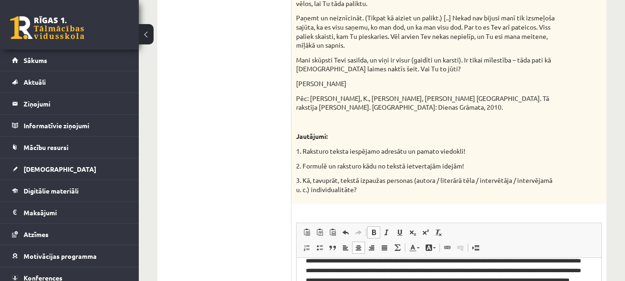
click at [470, 280] on p "**********" at bounding box center [445, 270] width 279 height 48
drag, startPoint x: 382, startPoint y: 280, endPoint x: 349, endPoint y: 283, distance: 33.5
click at [349, 280] on p "**********" at bounding box center [445, 270] width 279 height 48
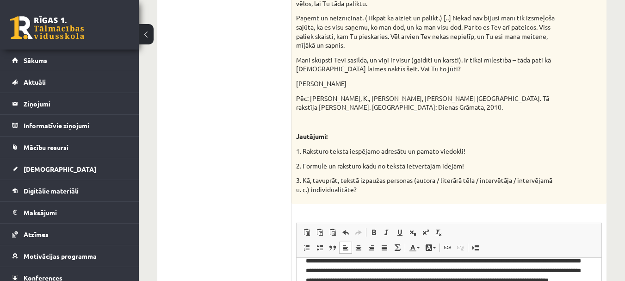
click at [359, 278] on p "**********" at bounding box center [445, 270] width 279 height 48
click at [398, 280] on p "**********" at bounding box center [445, 270] width 279 height 48
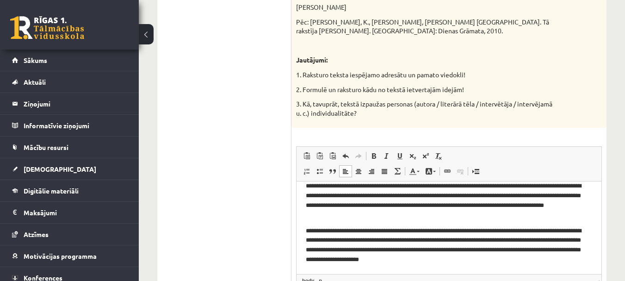
scroll to position [1220, 0]
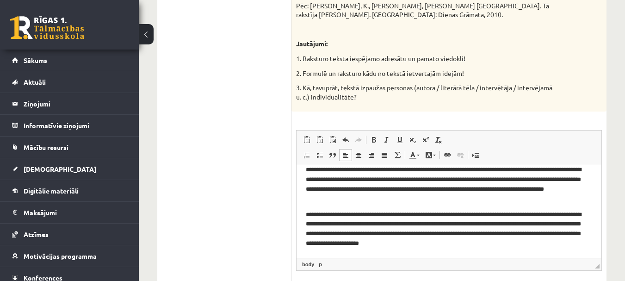
click at [378, 225] on p "**********" at bounding box center [445, 229] width 279 height 38
click at [378, 227] on p "**********" at bounding box center [445, 229] width 279 height 38
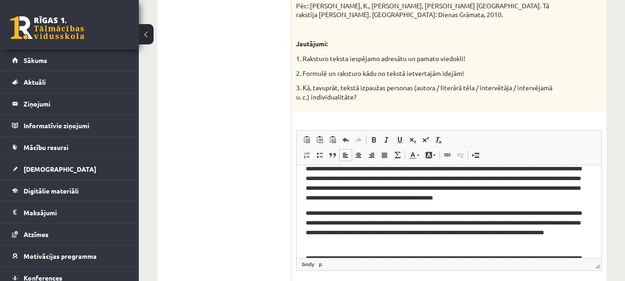
scroll to position [92, 0]
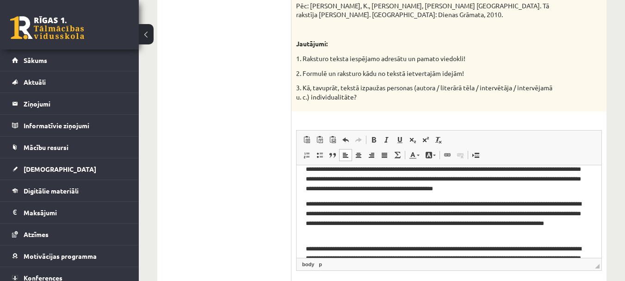
click at [566, 280] on span "vai pievieno atbildi failā" at bounding box center [449, 285] width 306 height 10
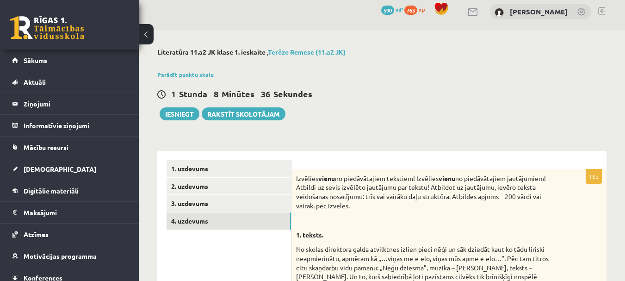
scroll to position [0, 0]
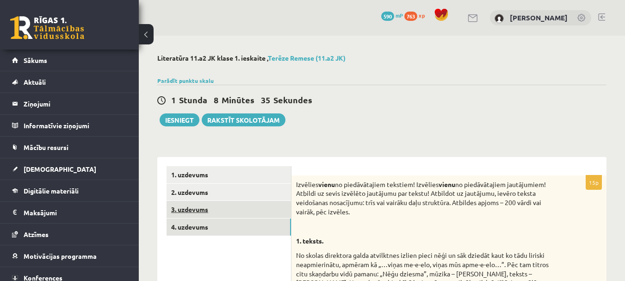
click at [202, 209] on link "3. uzdevums" at bounding box center [228, 209] width 124 height 17
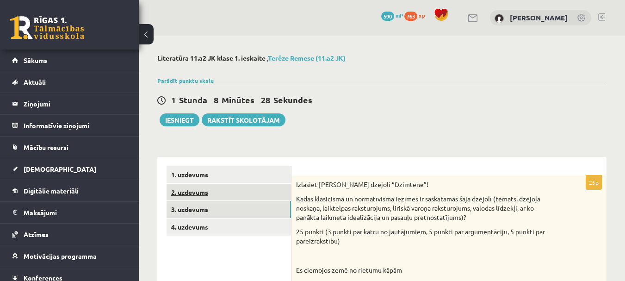
click at [196, 189] on link "2. uzdevums" at bounding box center [228, 192] width 124 height 17
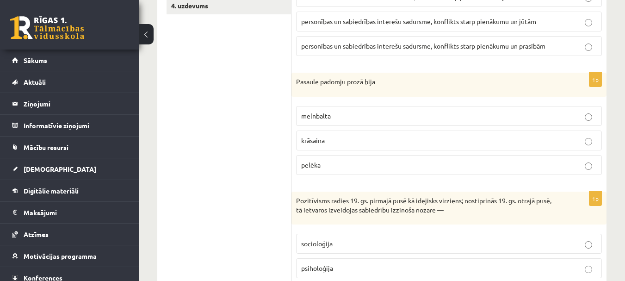
scroll to position [46, 0]
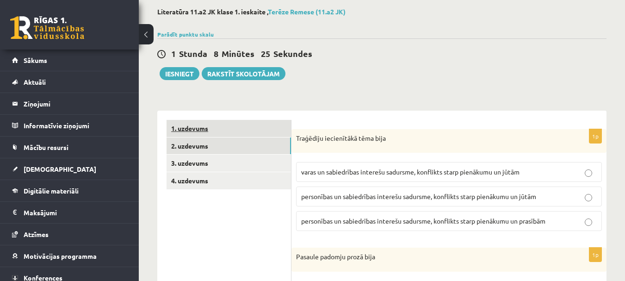
click at [210, 125] on link "1. uzdevums" at bounding box center [228, 128] width 124 height 17
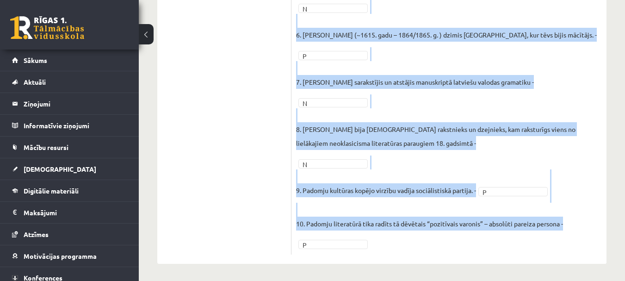
scroll to position [474, 0]
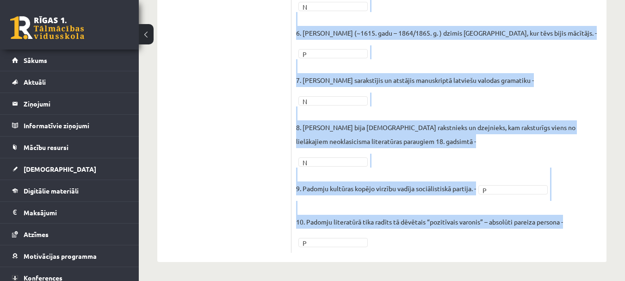
drag, startPoint x: 296, startPoint y: 45, endPoint x: 546, endPoint y: 256, distance: 326.8
copy div "Atzīmējiet, kuri no šiem apgalvojumiem ir patiesi (P), kuri nepatiesi (N)! Piee…"
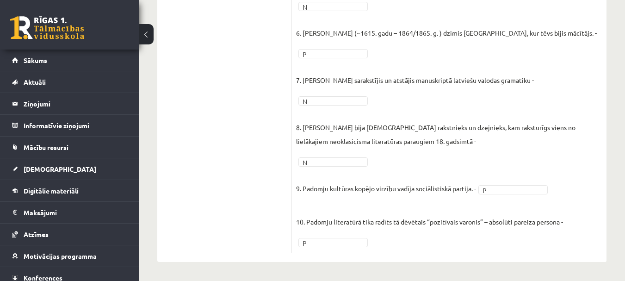
click at [492, 183] on fieldset "1. Klasicisms - Uzskatu virziens, literatūrā visvairāk raksturīgs 17.gs literat…" at bounding box center [449, 19] width 306 height 458
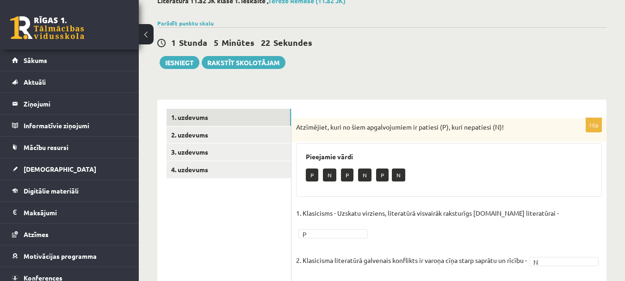
scroll to position [11, 0]
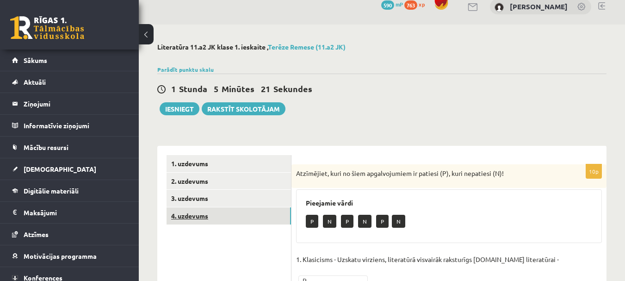
click at [213, 216] on link "4. uzdevums" at bounding box center [228, 215] width 124 height 17
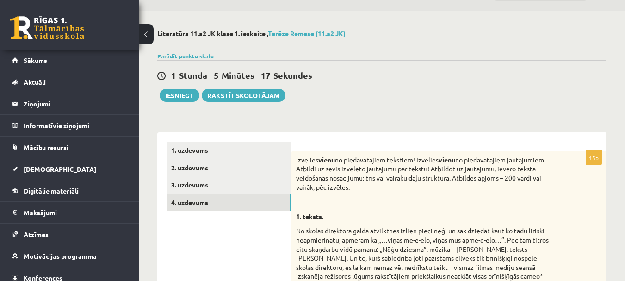
scroll to position [0, 0]
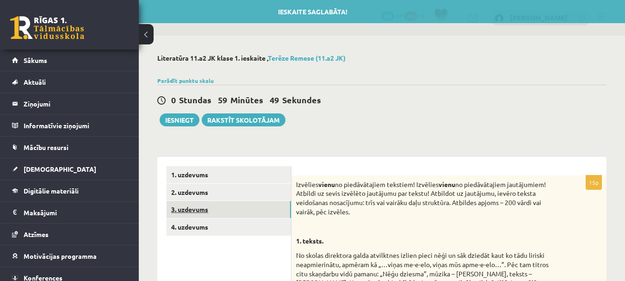
click at [222, 210] on link "3. uzdevums" at bounding box center [228, 209] width 124 height 17
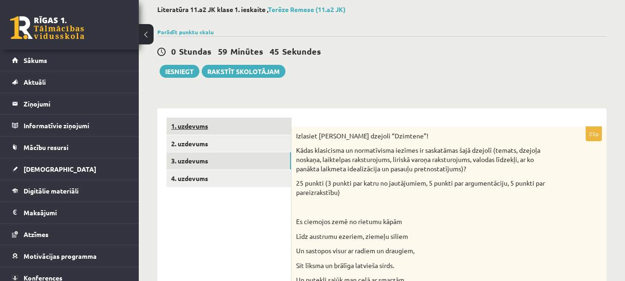
scroll to position [46, 0]
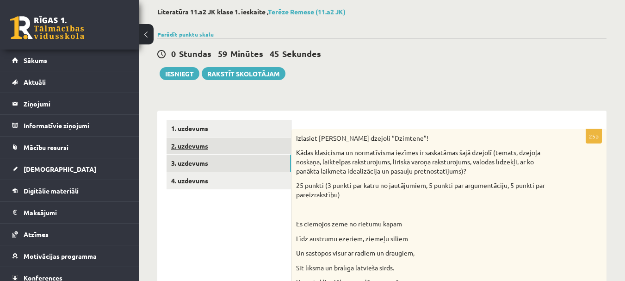
click at [197, 149] on link "2. uzdevums" at bounding box center [228, 145] width 124 height 17
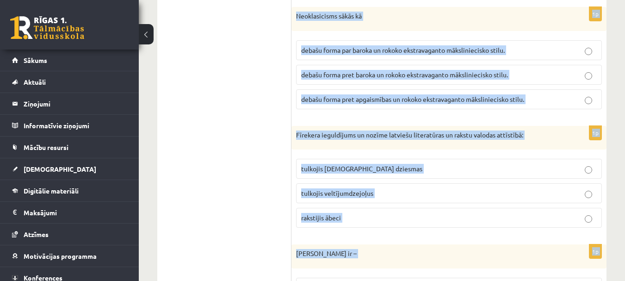
scroll to position [1148, 0]
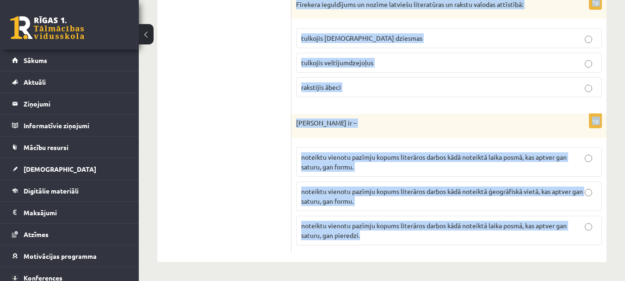
drag, startPoint x: 297, startPoint y: 53, endPoint x: 468, endPoint y: 276, distance: 281.6
copy form "Traģēdiju iecienītākā tēma bija varas un sabiedrības interešu sadursme, konflik…"
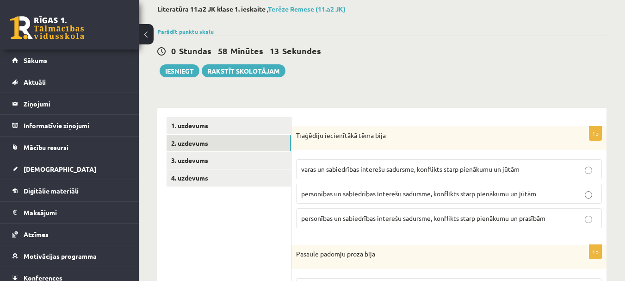
scroll to position [38, 0]
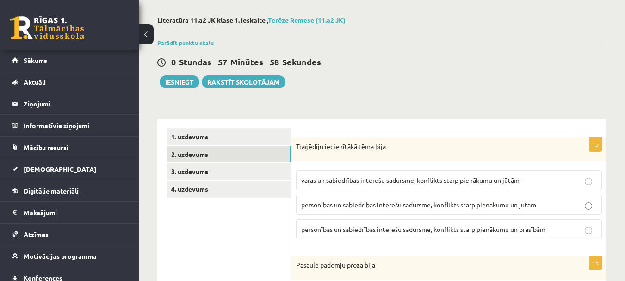
click at [330, 209] on p "personības un sabiedrības interešu sadursme, konflikts starp pienākumu un jūtām" at bounding box center [448, 205] width 295 height 10
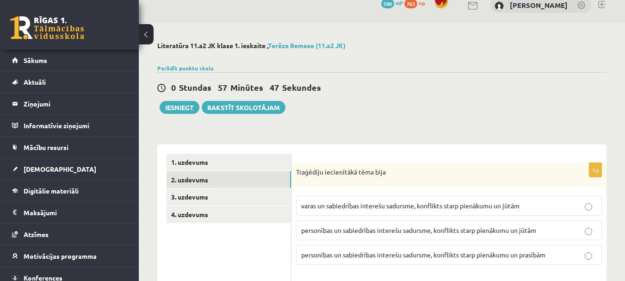
scroll to position [0, 0]
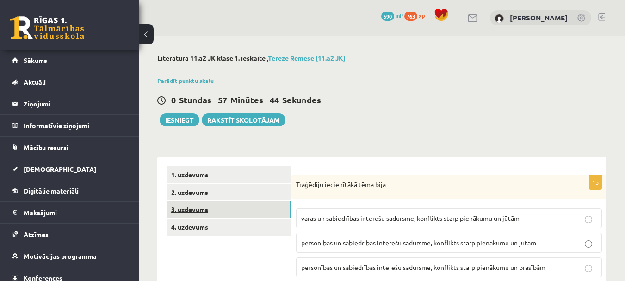
click at [201, 210] on link "3. uzdevums" at bounding box center [228, 209] width 124 height 17
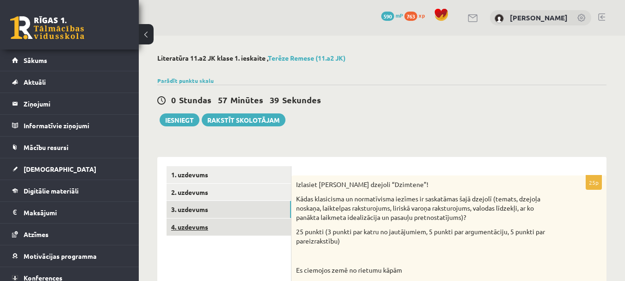
click at [203, 226] on link "4. uzdevums" at bounding box center [228, 226] width 124 height 17
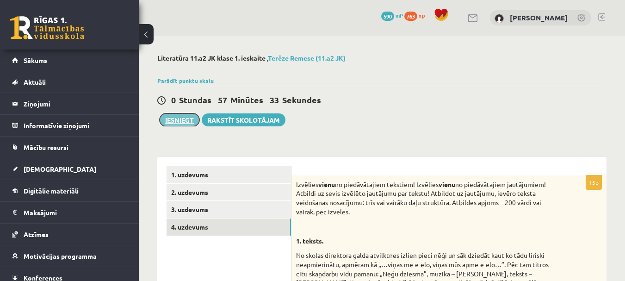
click at [176, 124] on button "Iesniegt" at bounding box center [180, 119] width 40 height 13
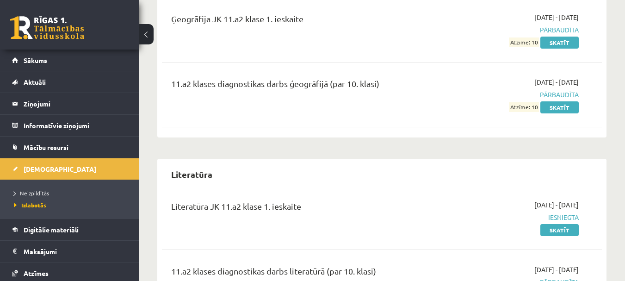
scroll to position [324, 0]
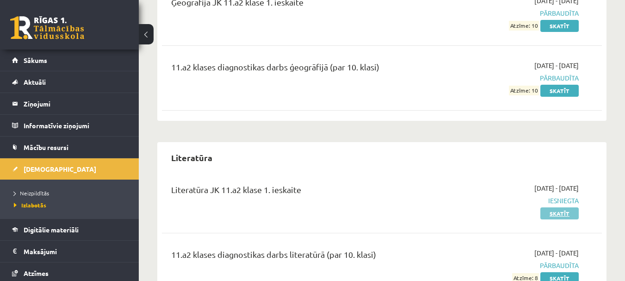
click at [559, 214] on link "Skatīt" at bounding box center [559, 213] width 38 height 12
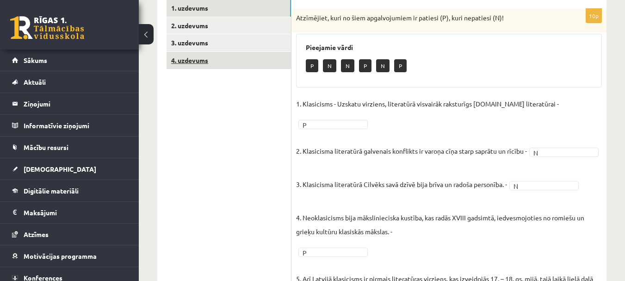
scroll to position [51, 0]
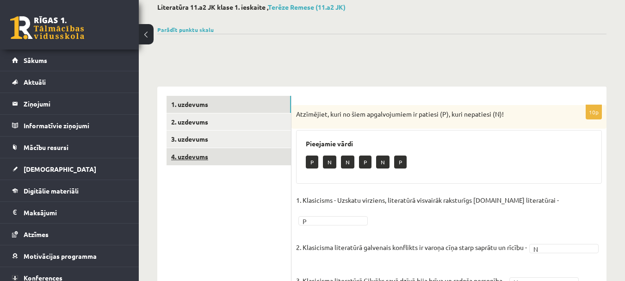
click at [186, 158] on link "4. uzdevums" at bounding box center [228, 156] width 124 height 17
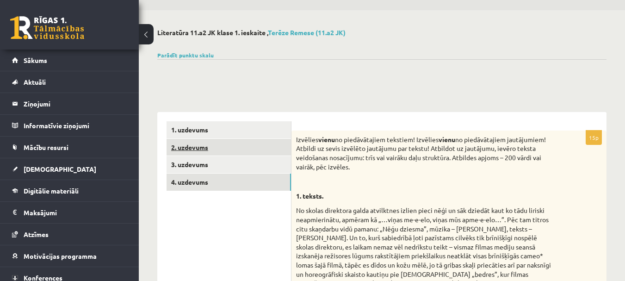
scroll to position [9, 0]
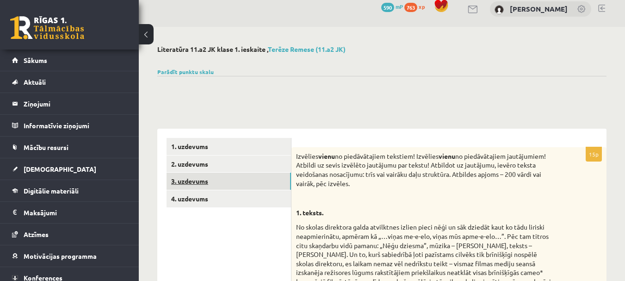
click at [203, 185] on link "3. uzdevums" at bounding box center [228, 180] width 124 height 17
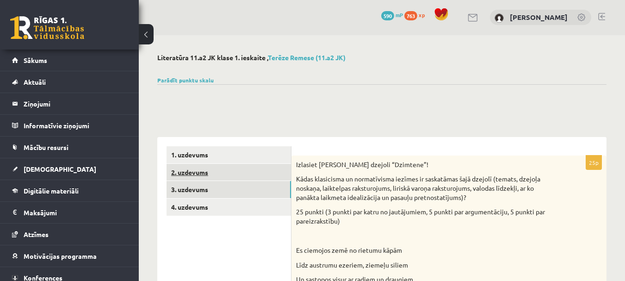
scroll to position [0, 0]
click at [206, 172] on link "2. uzdevums" at bounding box center [228, 172] width 124 height 17
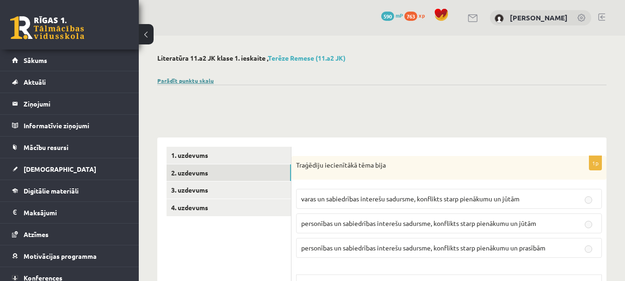
click at [197, 80] on link "Parādīt punktu skalu" at bounding box center [185, 80] width 56 height 7
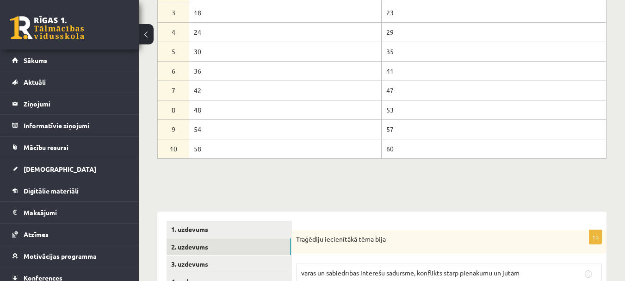
scroll to position [139, 0]
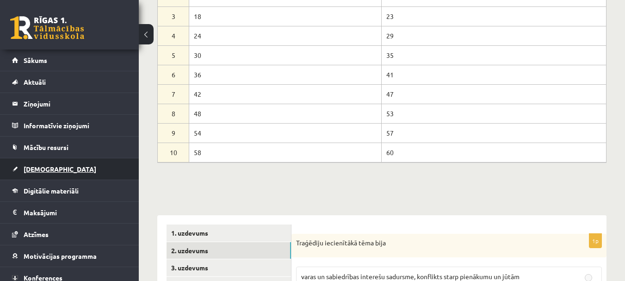
click at [43, 173] on link "[DEMOGRAPHIC_DATA]" at bounding box center [69, 168] width 115 height 21
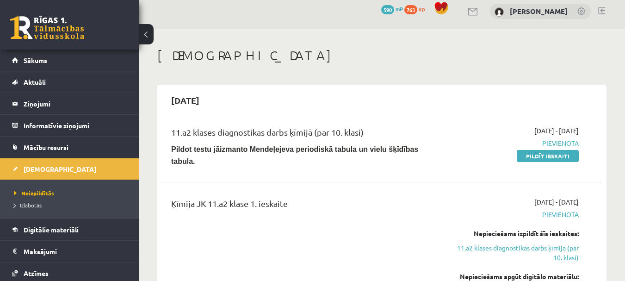
scroll to position [46, 0]
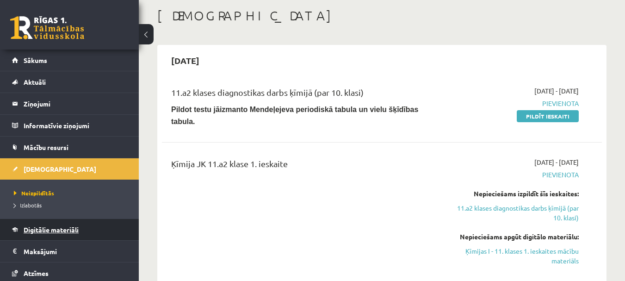
click at [44, 234] on link "Digitālie materiāli" at bounding box center [69, 229] width 115 height 21
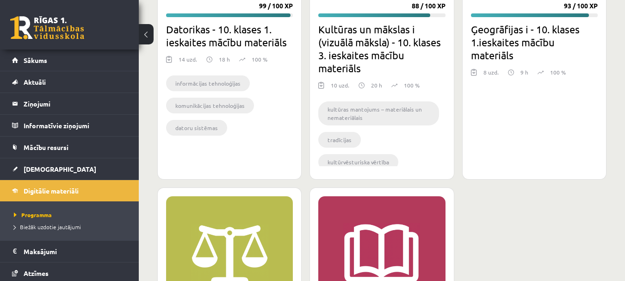
scroll to position [1725, 0]
